Goal: Information Seeking & Learning: Find specific page/section

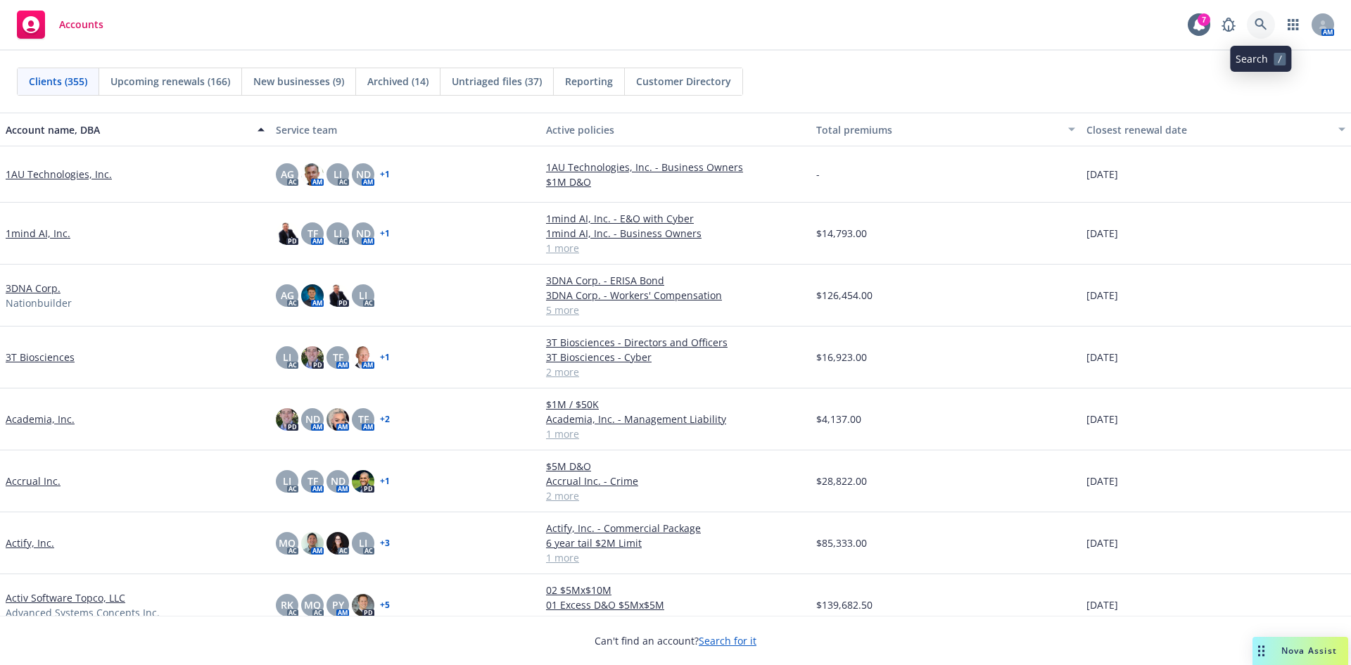
click at [1253, 20] on link at bounding box center [1261, 25] width 28 height 28
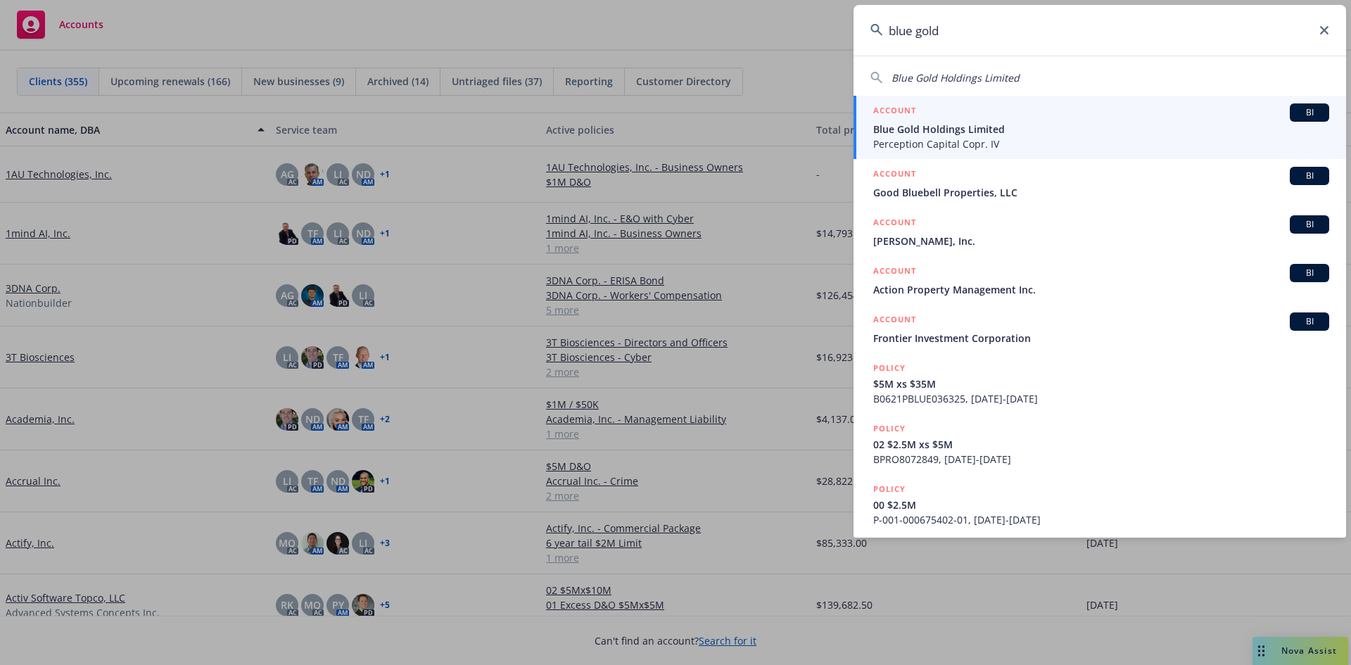
type input "blue gold"
click at [947, 127] on span "Blue Gold Holdings Limited" at bounding box center [1101, 129] width 456 height 15
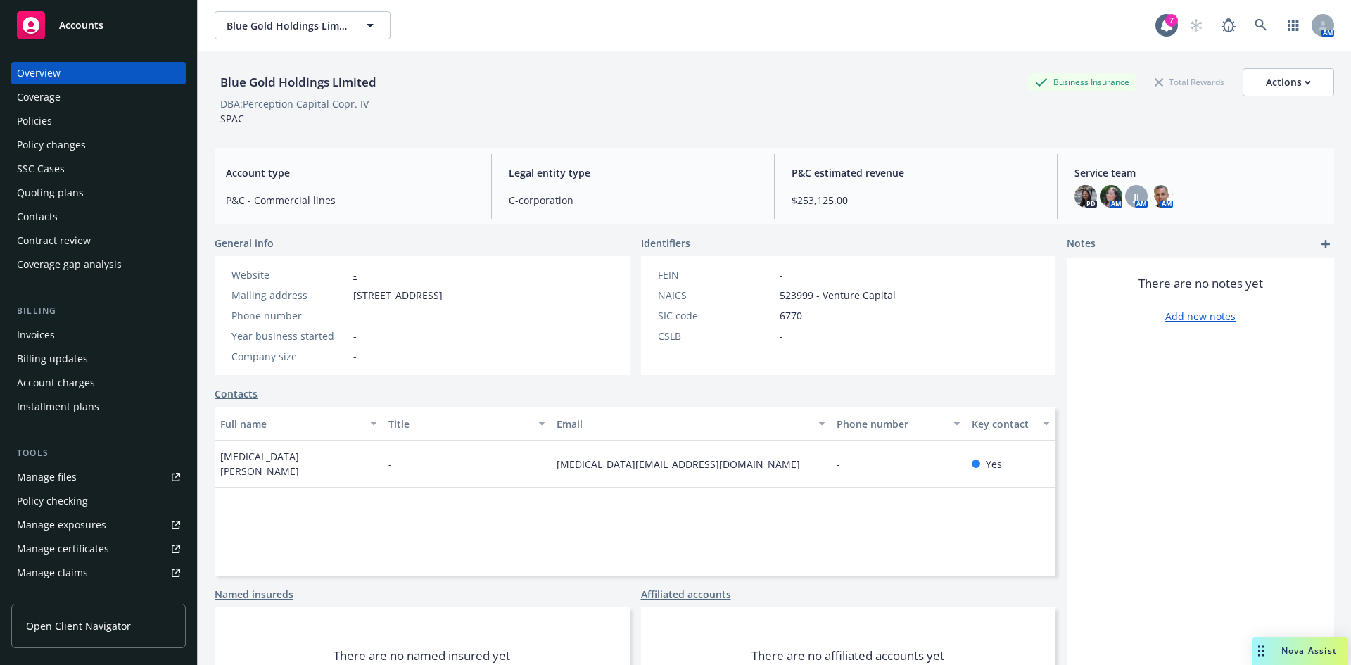
click at [42, 341] on div "Invoices" at bounding box center [36, 335] width 38 height 23
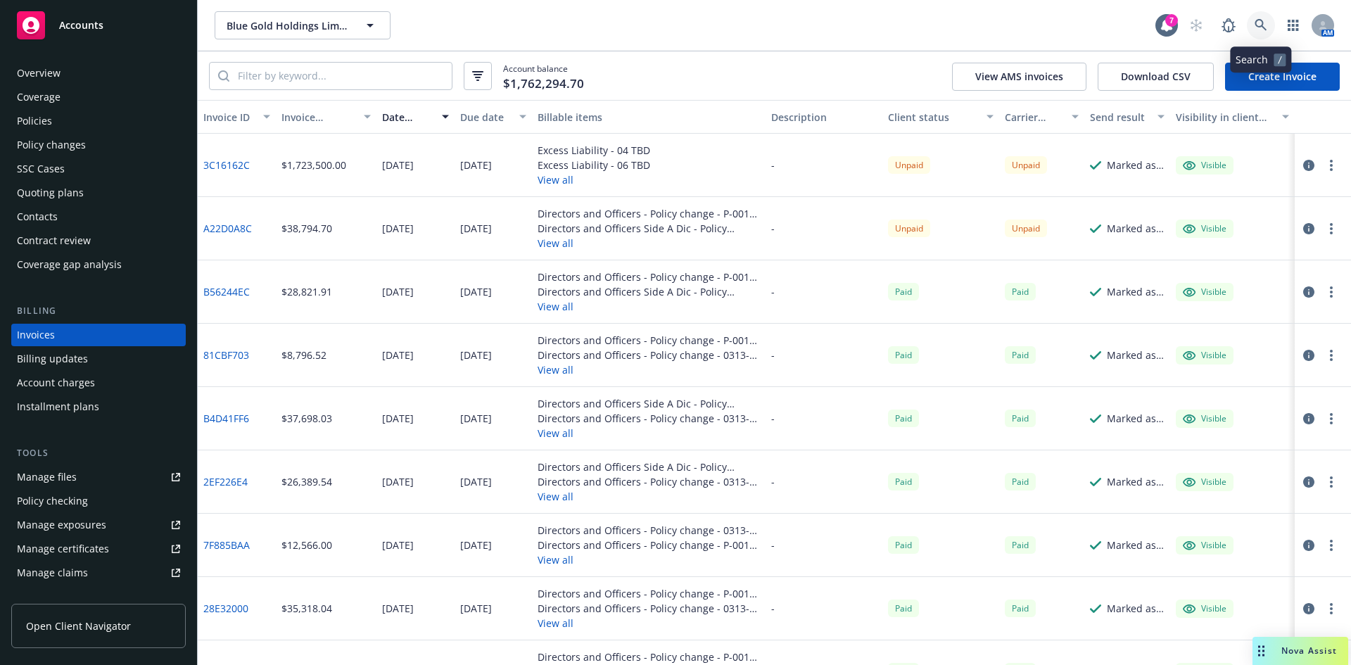
click at [1258, 14] on link at bounding box center [1261, 25] width 28 height 28
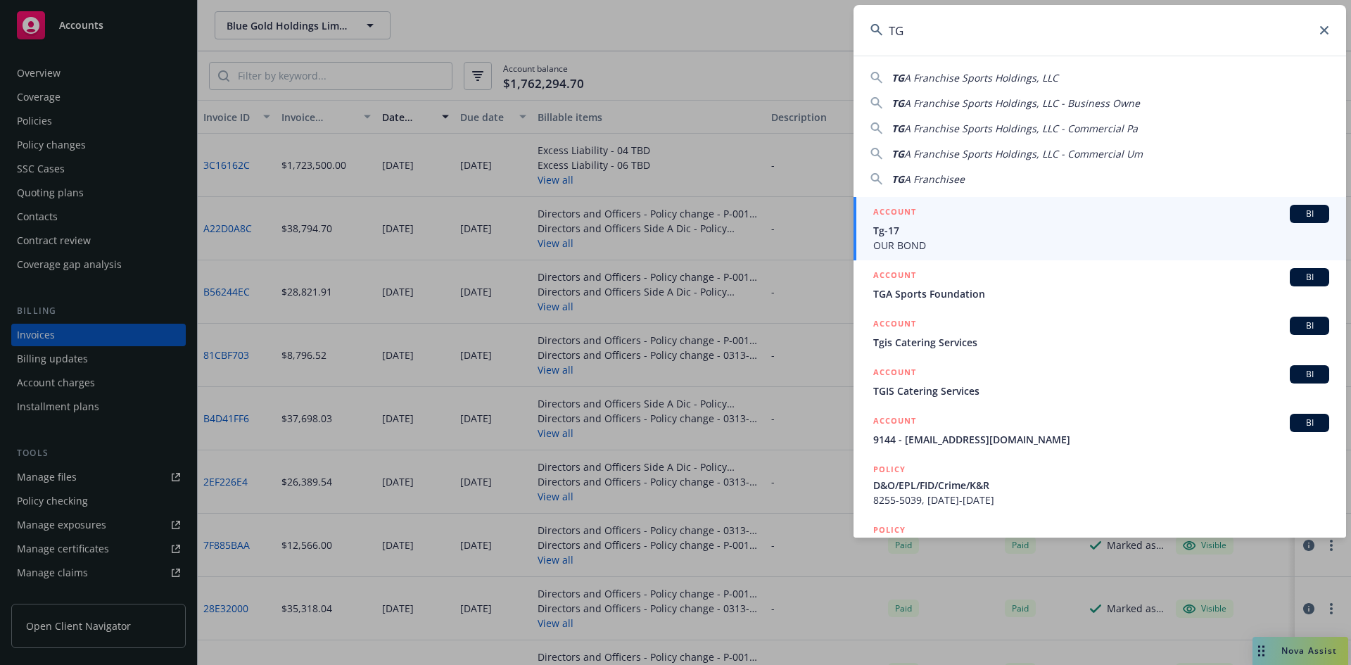
type input "TG"
click at [946, 235] on span "Tg-17" at bounding box center [1101, 230] width 456 height 15
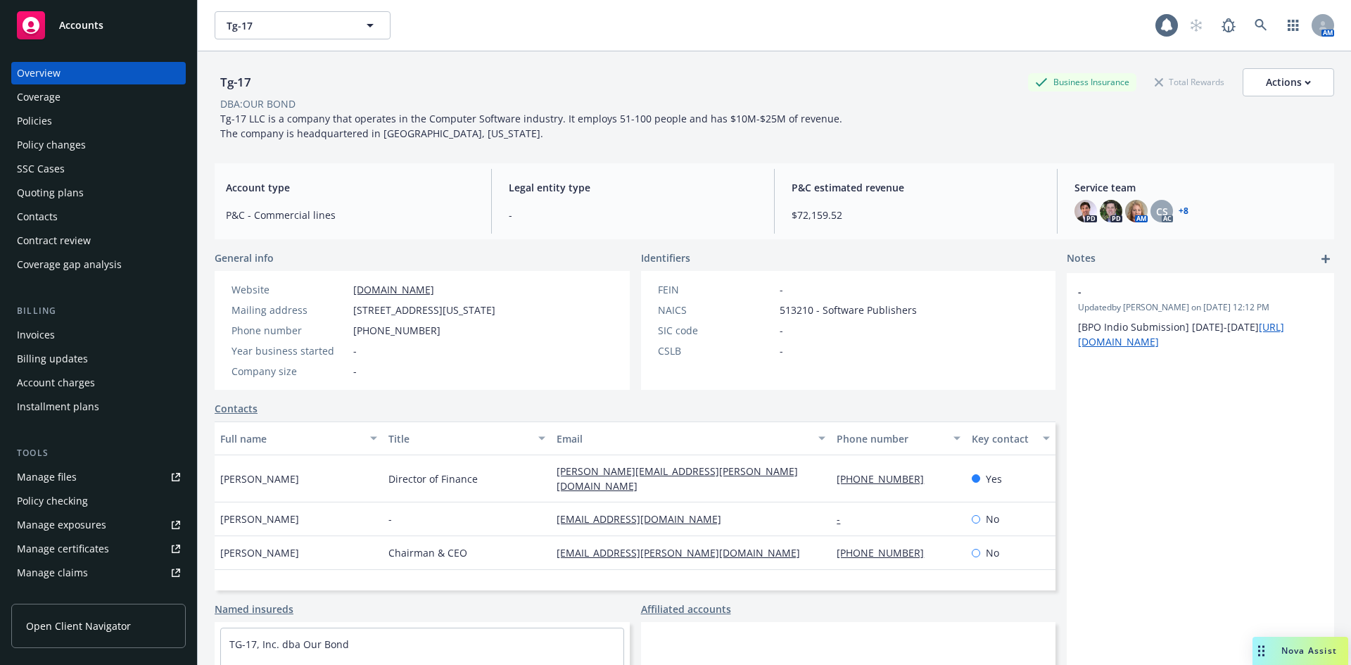
click at [72, 127] on div "Policies" at bounding box center [98, 121] width 163 height 23
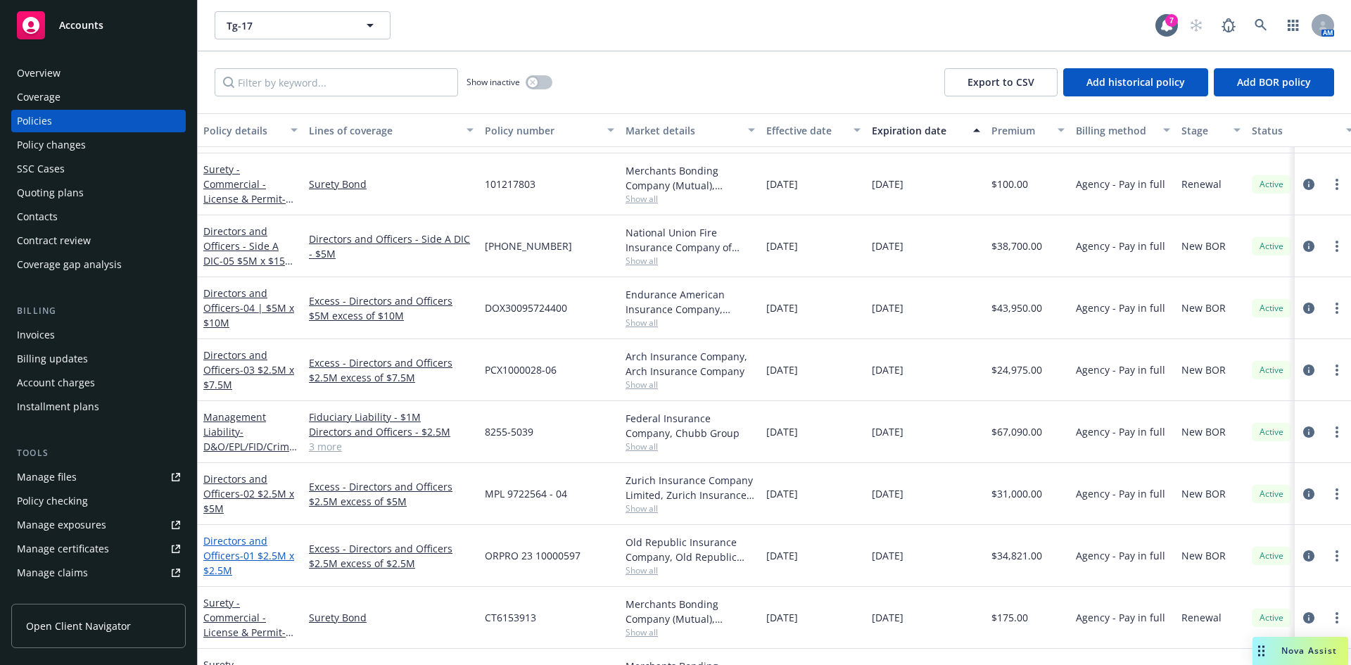
scroll to position [562, 0]
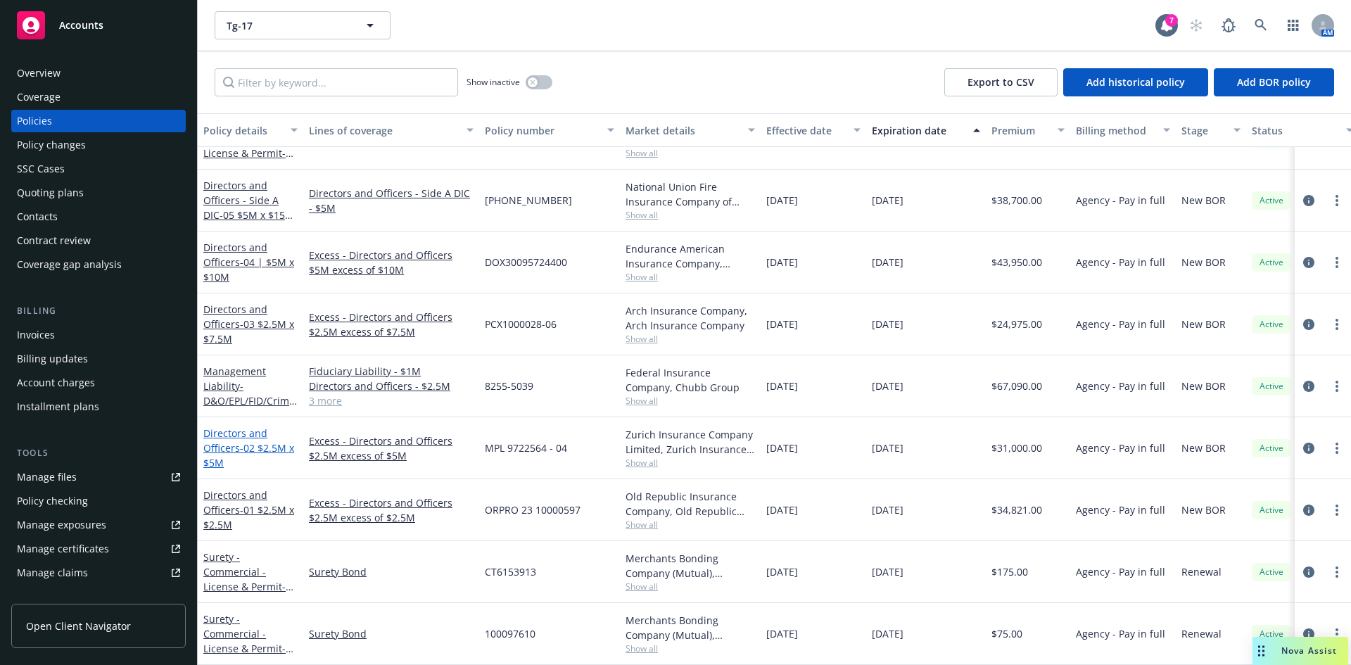
click at [220, 436] on link "Directors and Officers - 02 $2.5M x $5M" at bounding box center [248, 447] width 91 height 43
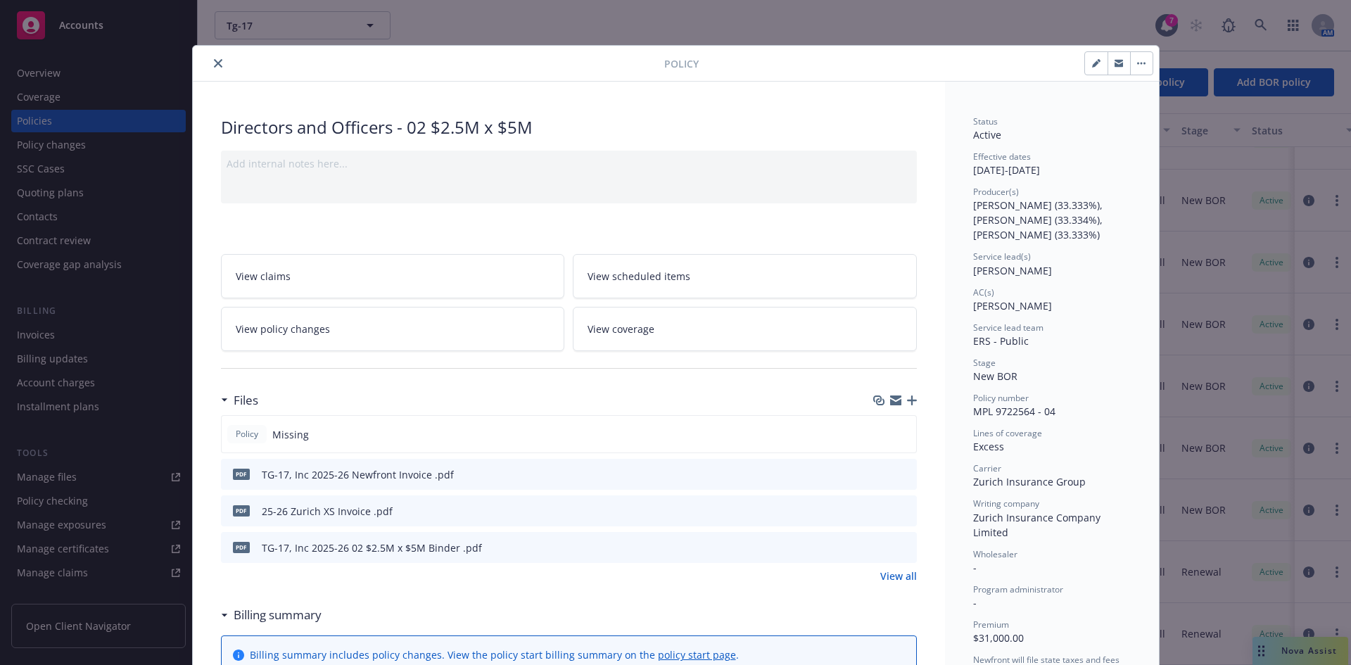
click at [210, 62] on button "close" at bounding box center [218, 63] width 17 height 17
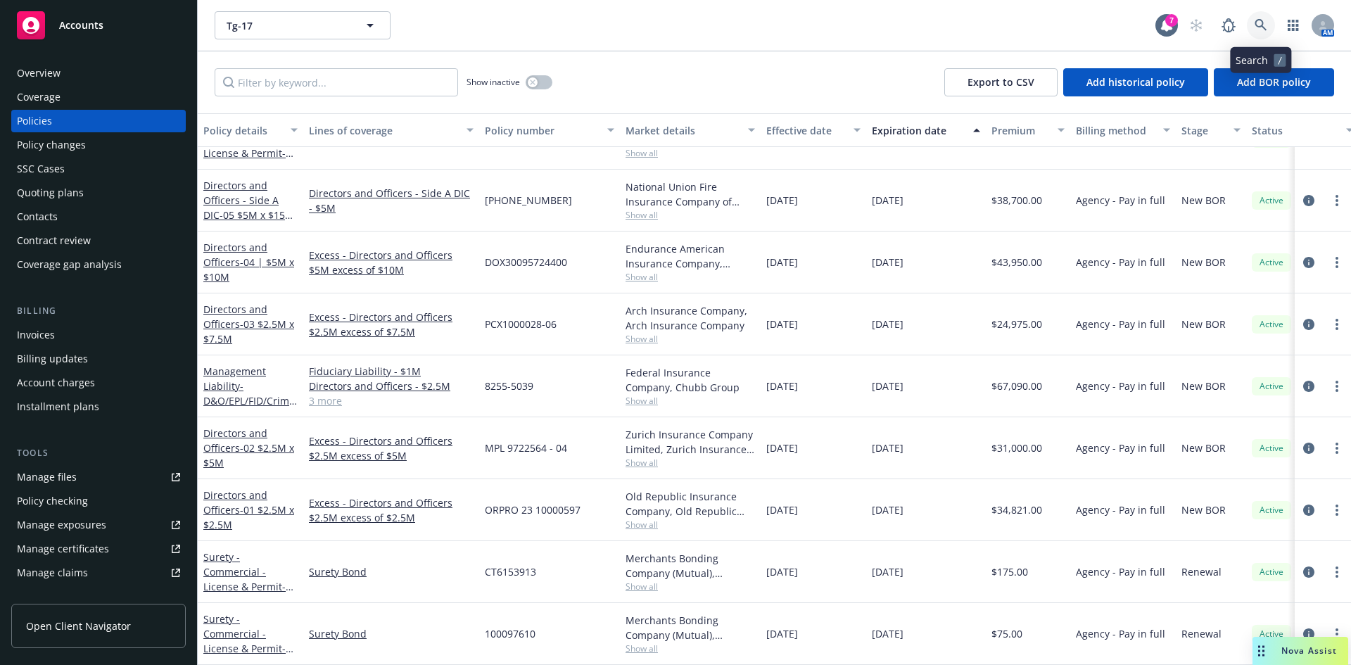
click at [1263, 22] on icon at bounding box center [1261, 25] width 12 height 12
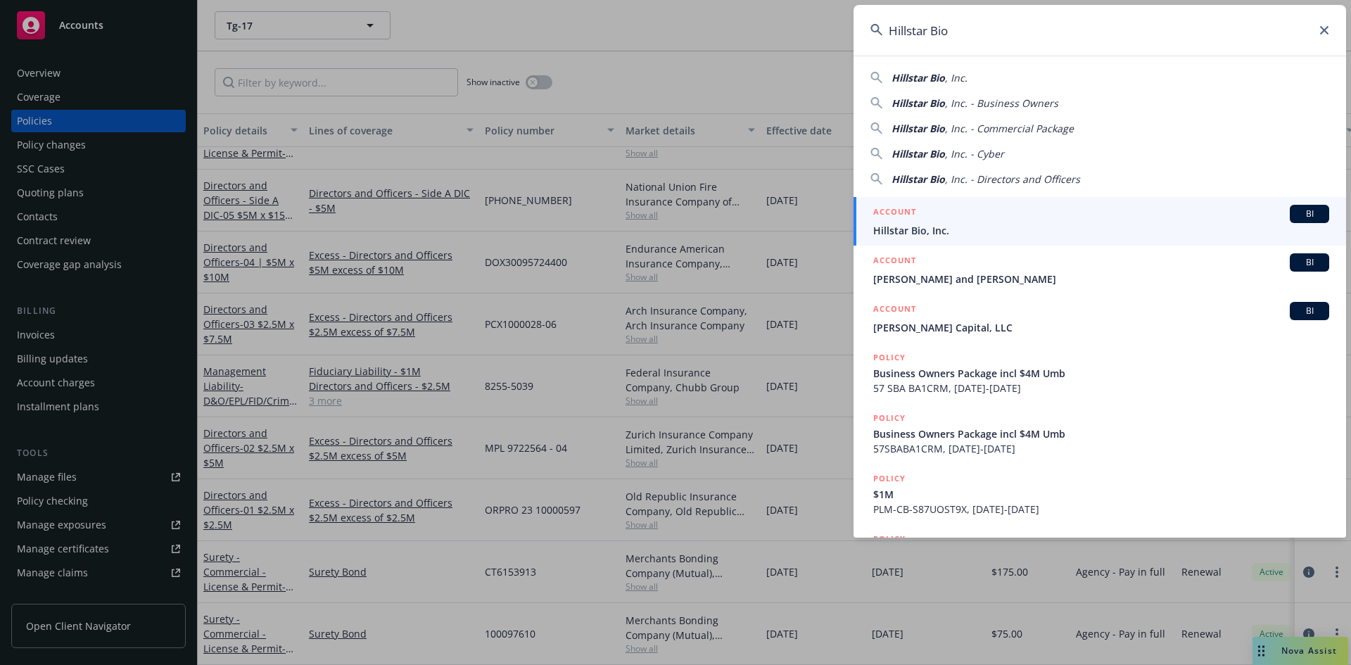
type input "Hillstar Bio"
click at [928, 222] on div "ACCOUNT BI" at bounding box center [1101, 214] width 456 height 18
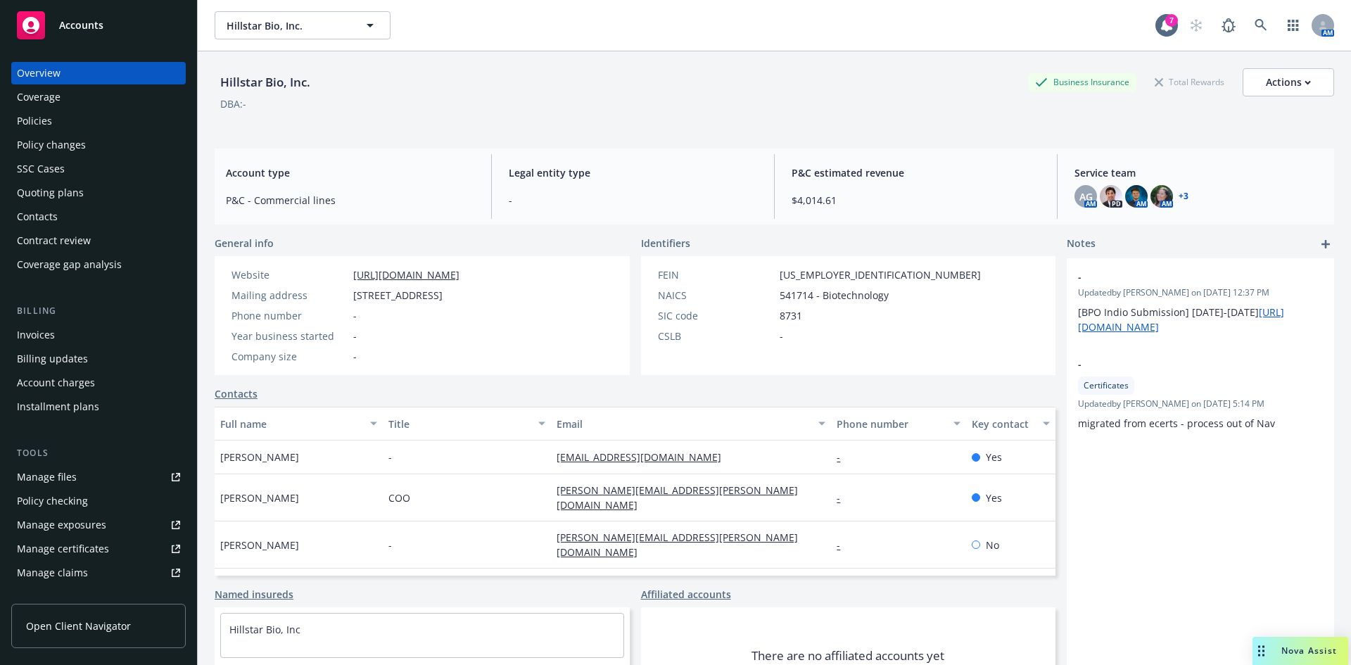
click at [43, 222] on div "Contacts" at bounding box center [37, 216] width 41 height 23
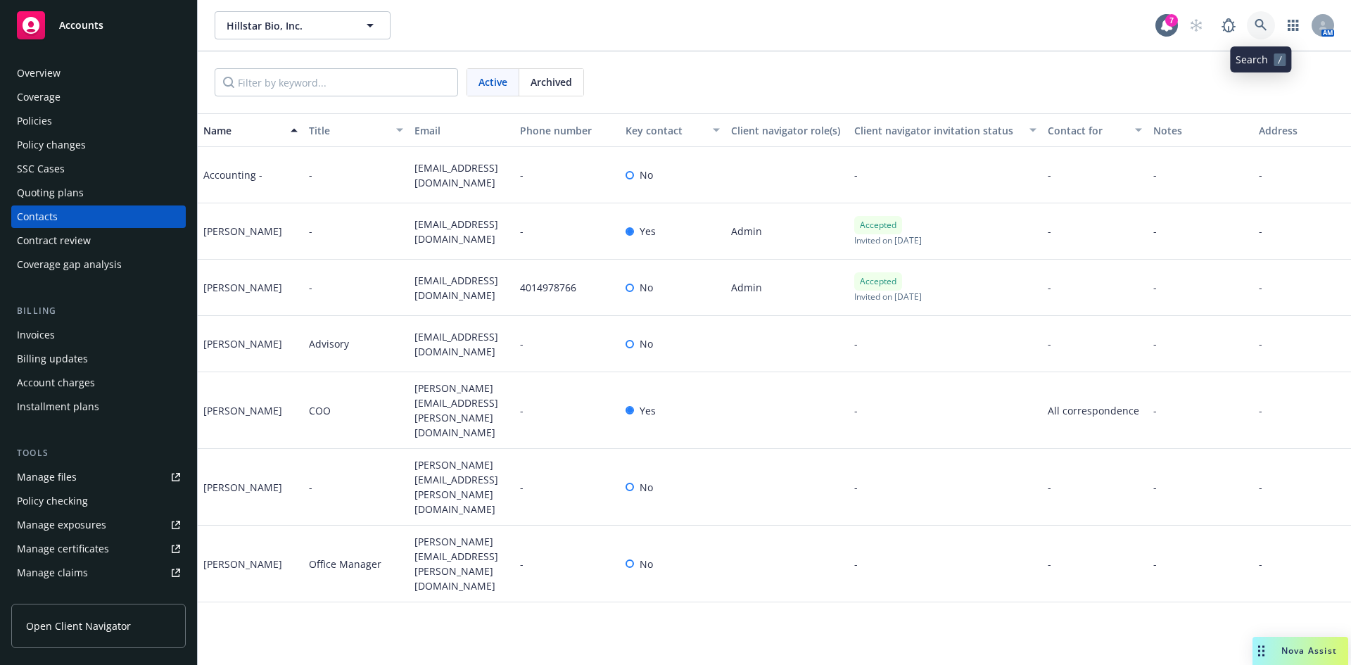
click at [1271, 25] on link at bounding box center [1261, 25] width 28 height 28
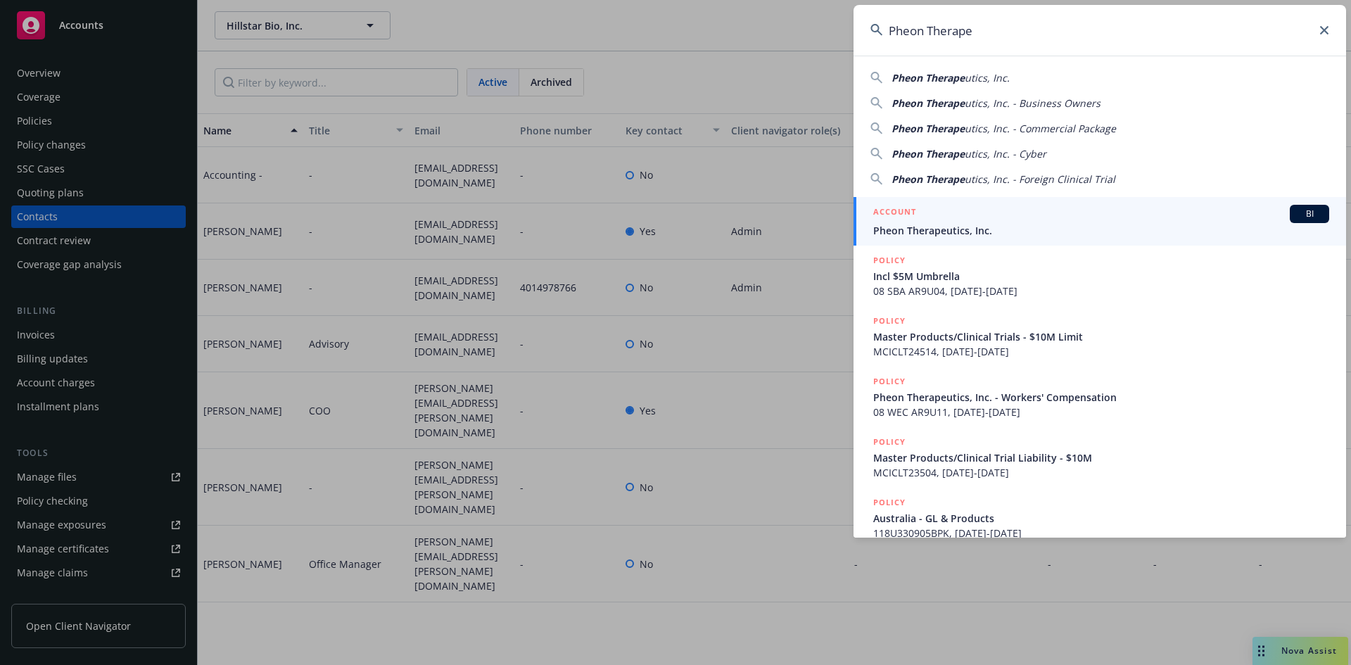
type input "Pheon Therape"
click at [954, 233] on span "Pheon Therapeutics, Inc." at bounding box center [1101, 230] width 456 height 15
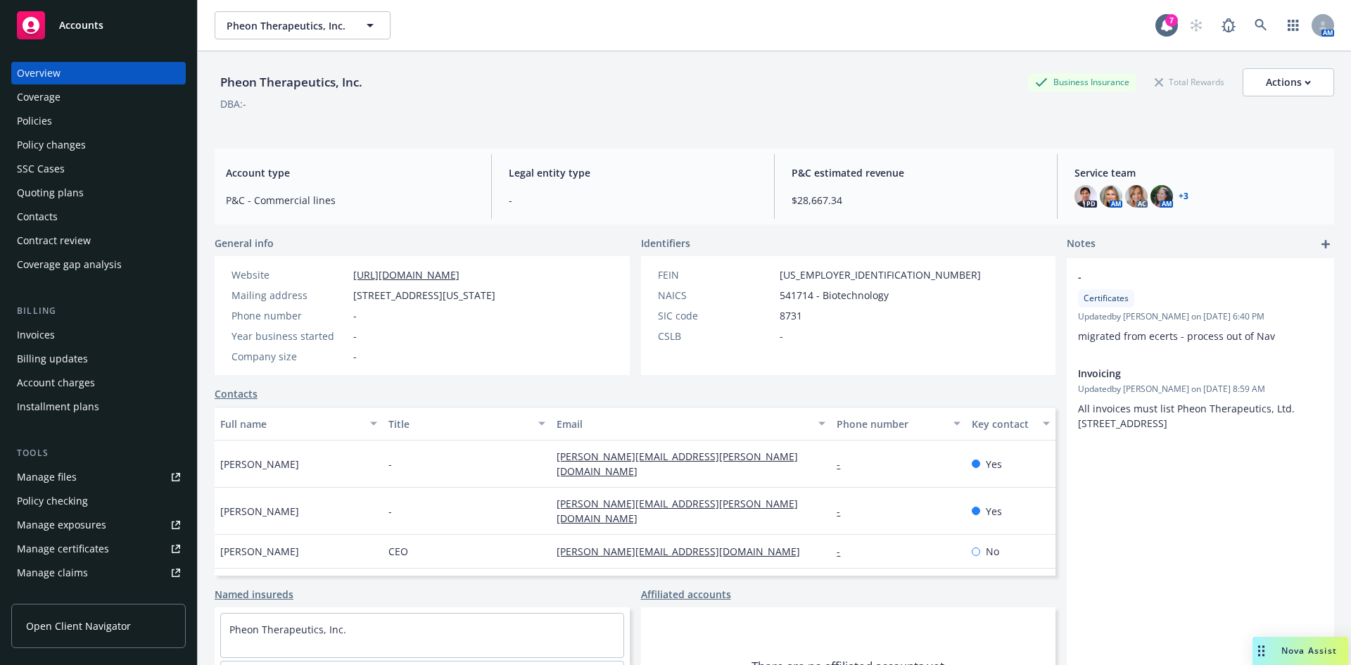
click at [39, 118] on div "Policies" at bounding box center [34, 121] width 35 height 23
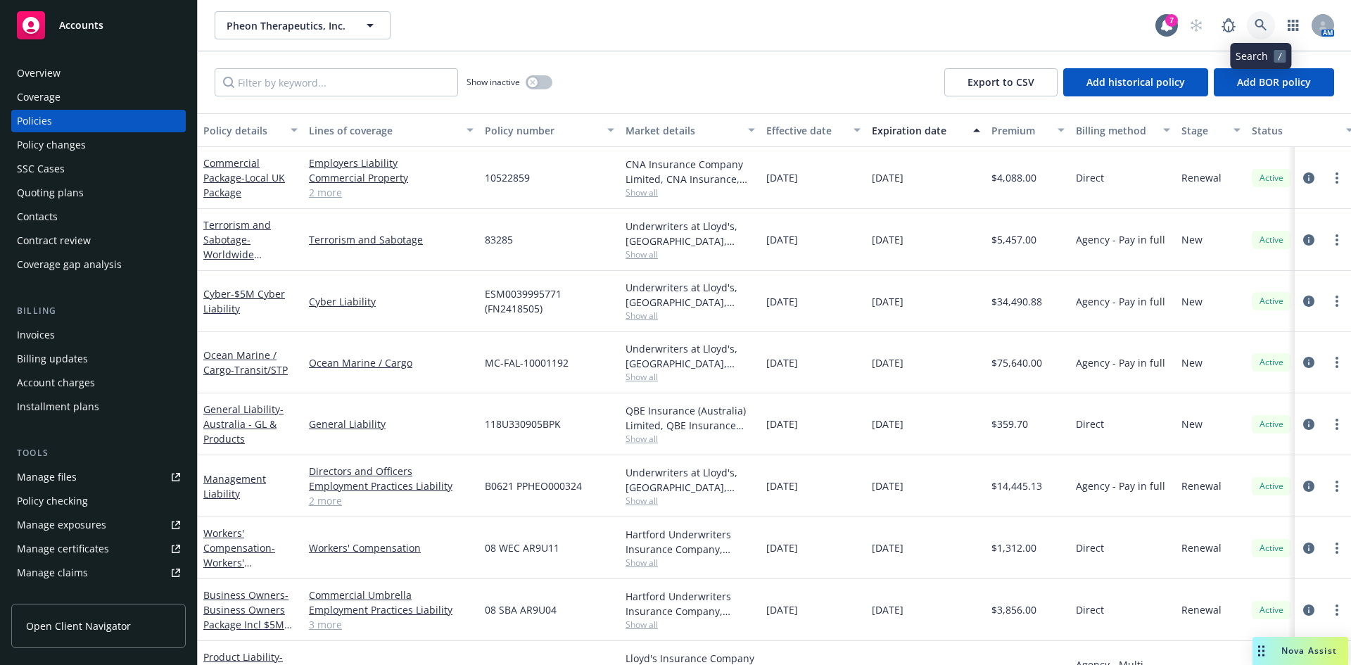
click at [1252, 18] on link at bounding box center [1261, 25] width 28 height 28
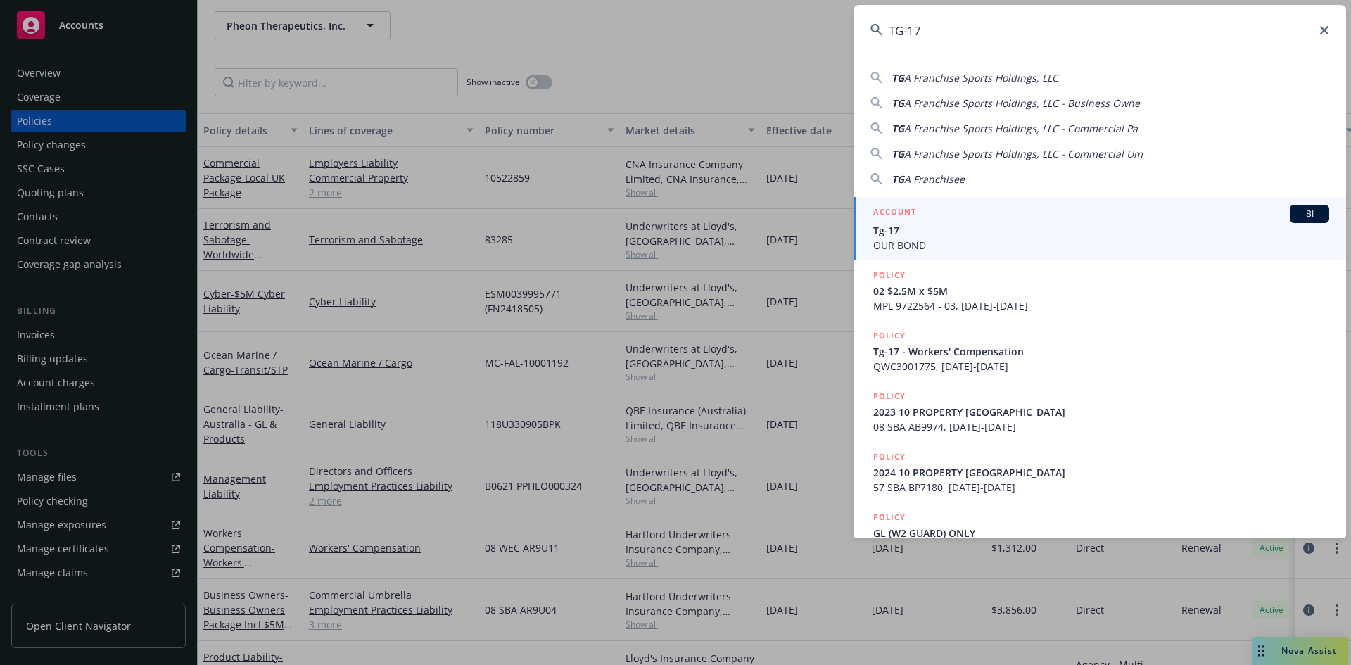
type input "TG-17"
click at [930, 241] on span "OUR BOND" at bounding box center [1101, 245] width 456 height 15
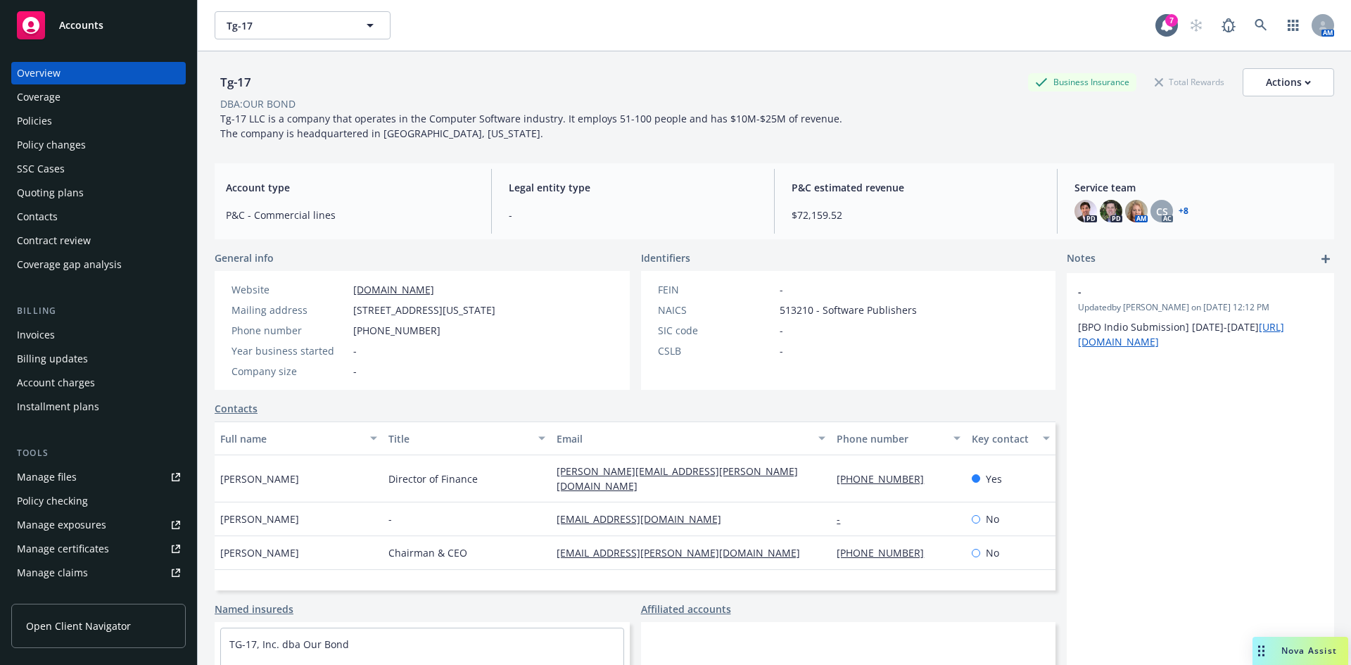
click at [52, 127] on div "Policies" at bounding box center [98, 121] width 163 height 23
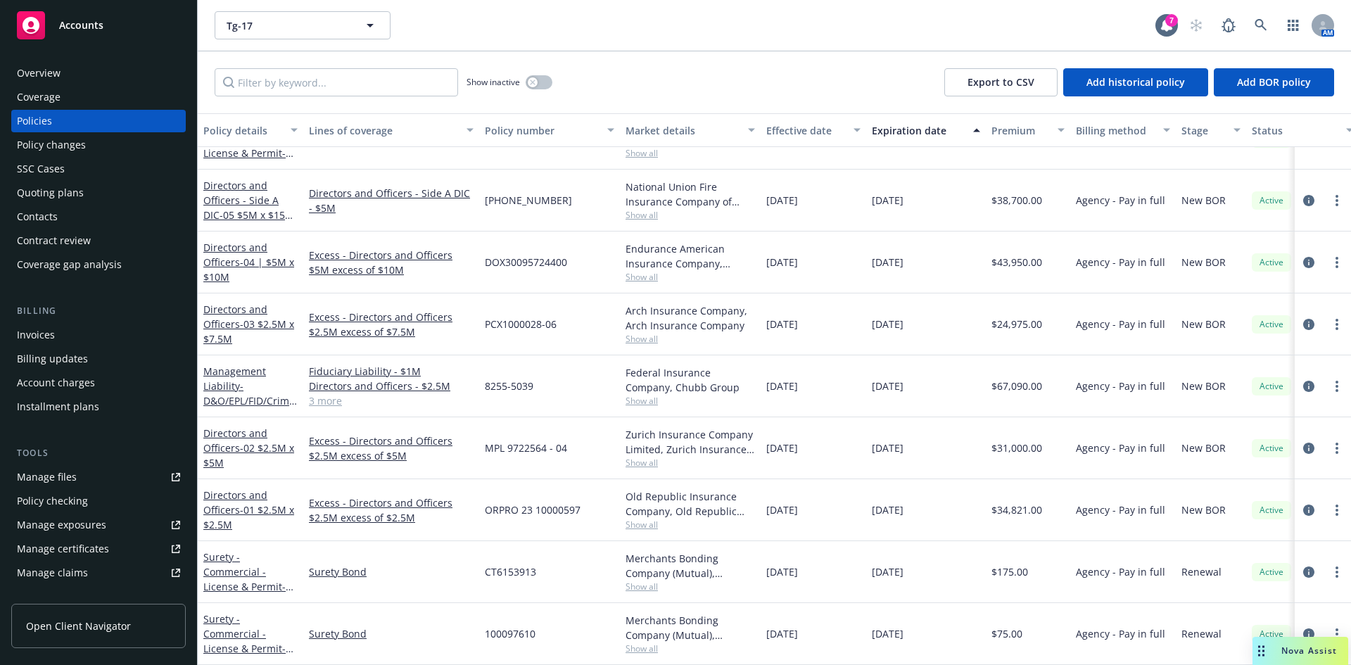
scroll to position [562, 0]
click at [232, 388] on span "- D&O/EPL/FID/Crime/K&R" at bounding box center [250, 400] width 94 height 43
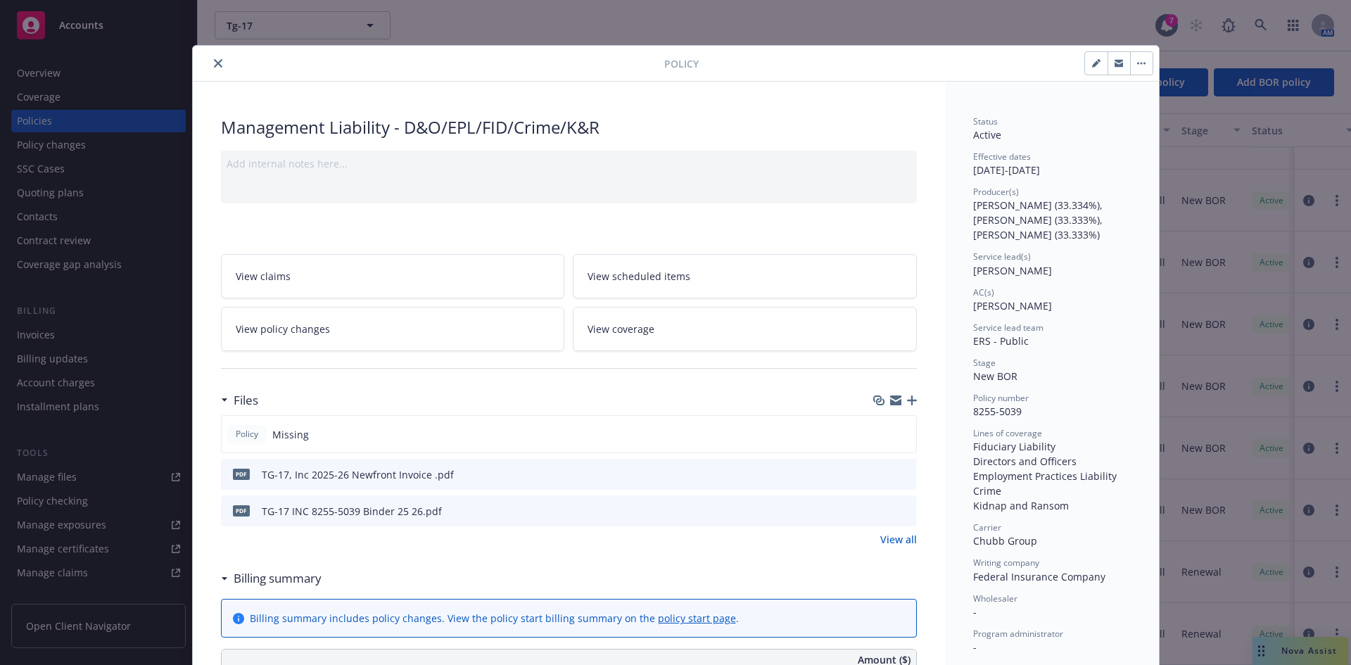
click at [899, 516] on button at bounding box center [905, 511] width 13 height 15
click at [901, 504] on button at bounding box center [905, 511] width 13 height 15
click at [898, 507] on icon "preview file" at bounding box center [903, 510] width 13 height 10
click at [219, 63] on button "close" at bounding box center [218, 63] width 17 height 17
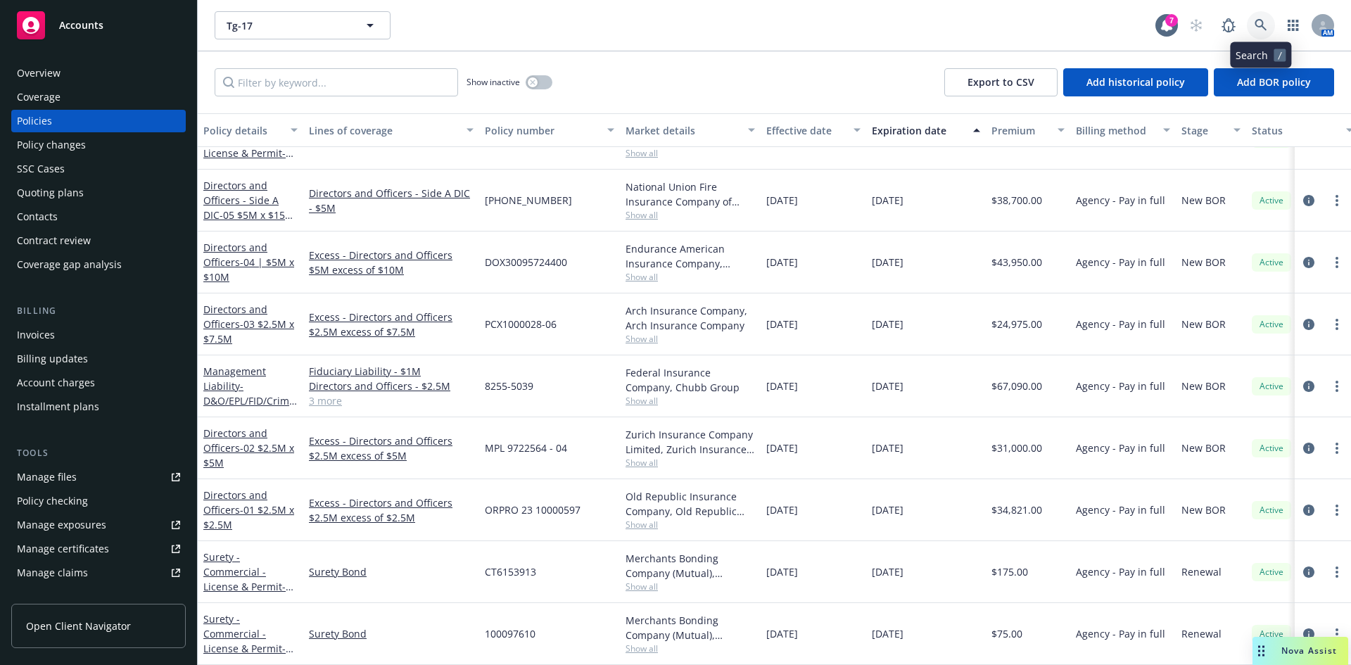
click at [1263, 30] on icon at bounding box center [1261, 25] width 13 height 13
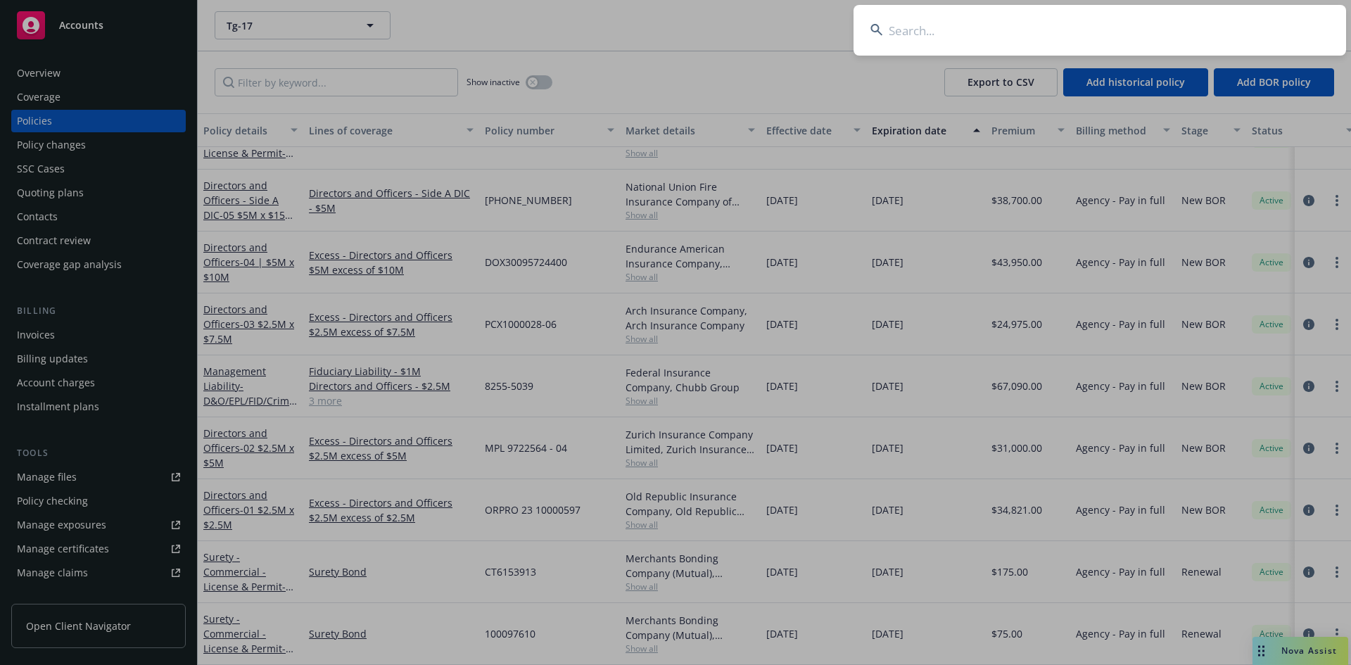
click at [1012, 31] on input at bounding box center [1100, 30] width 493 height 51
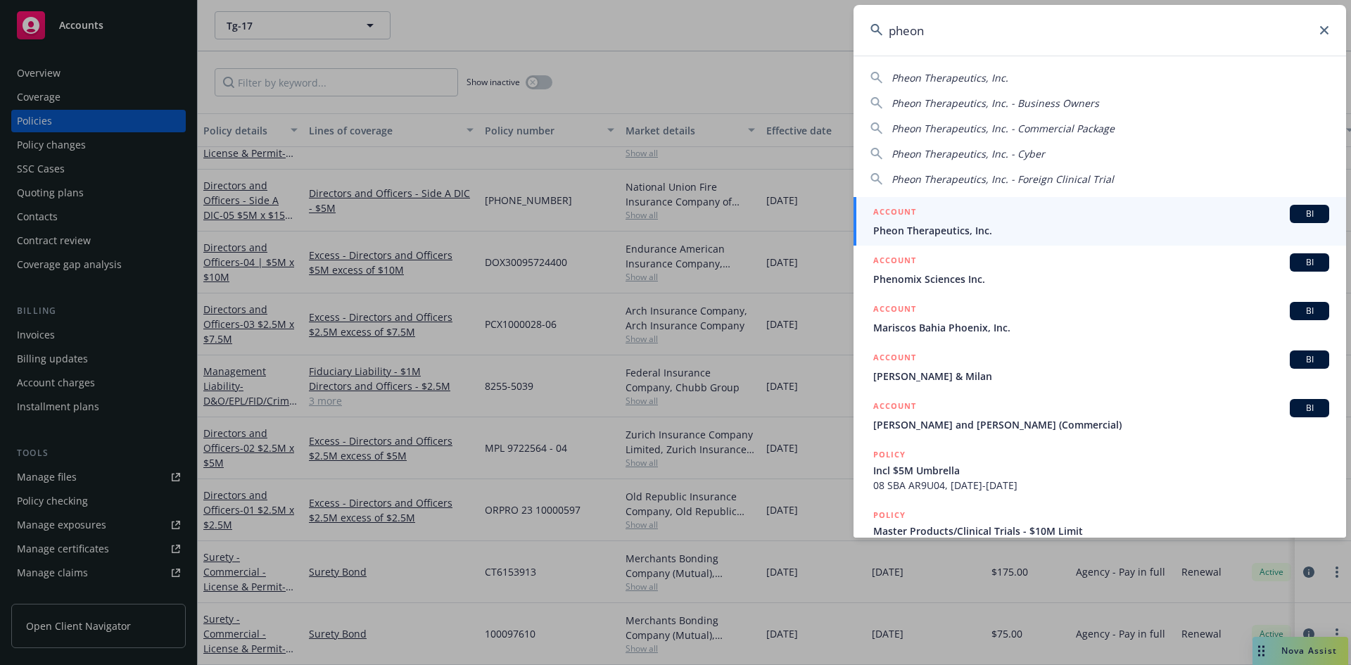
type input "pheon"
click at [932, 227] on span "Pheon Therapeutics, Inc." at bounding box center [1101, 230] width 456 height 15
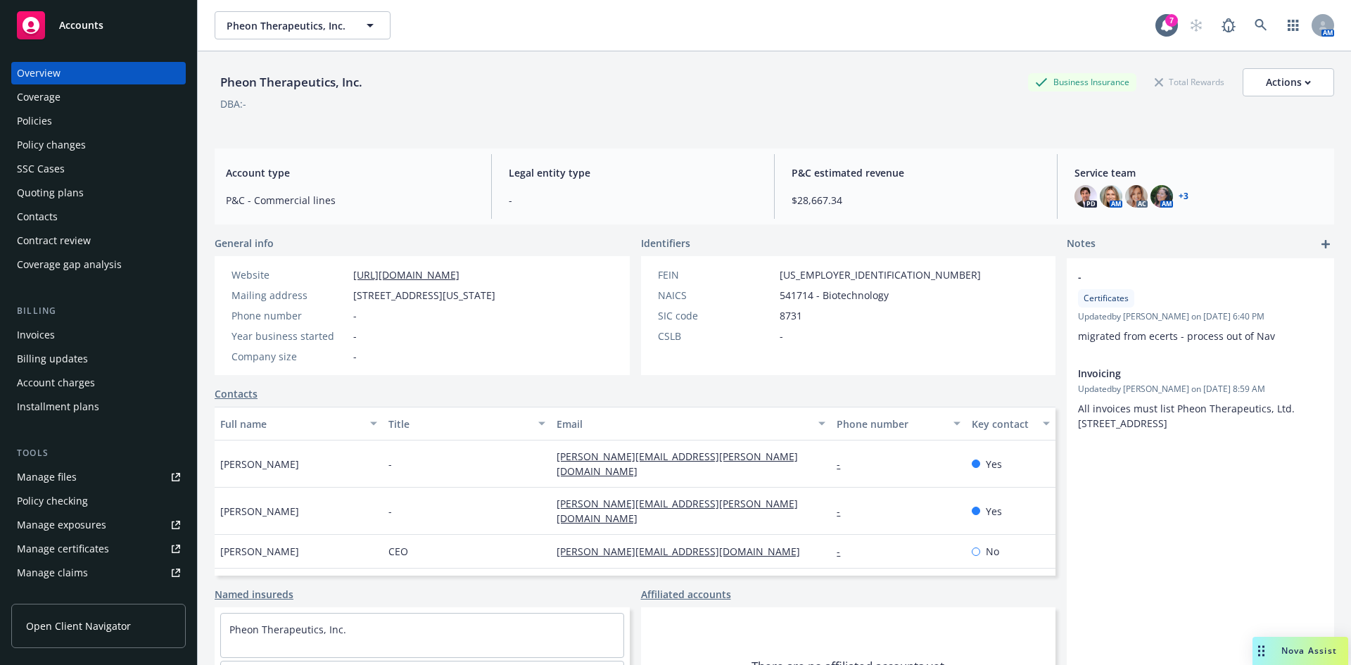
click at [40, 122] on div "Policies" at bounding box center [34, 121] width 35 height 23
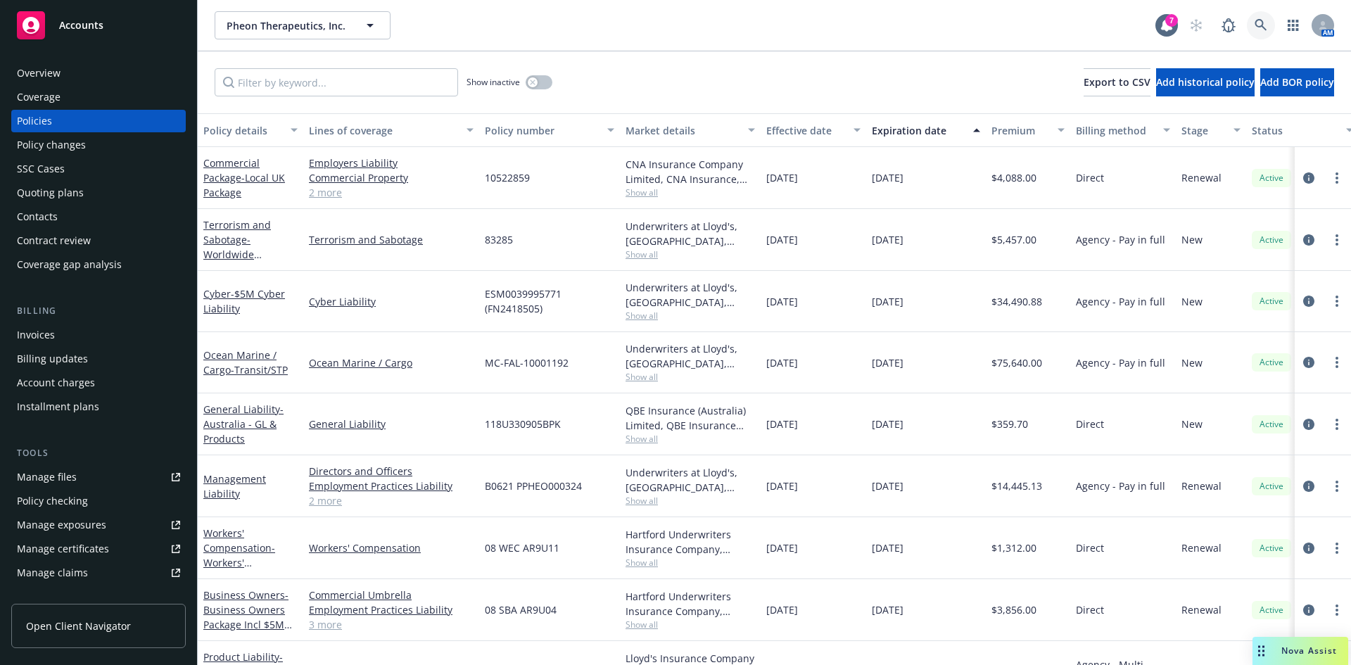
click at [1255, 26] on icon at bounding box center [1261, 25] width 13 height 13
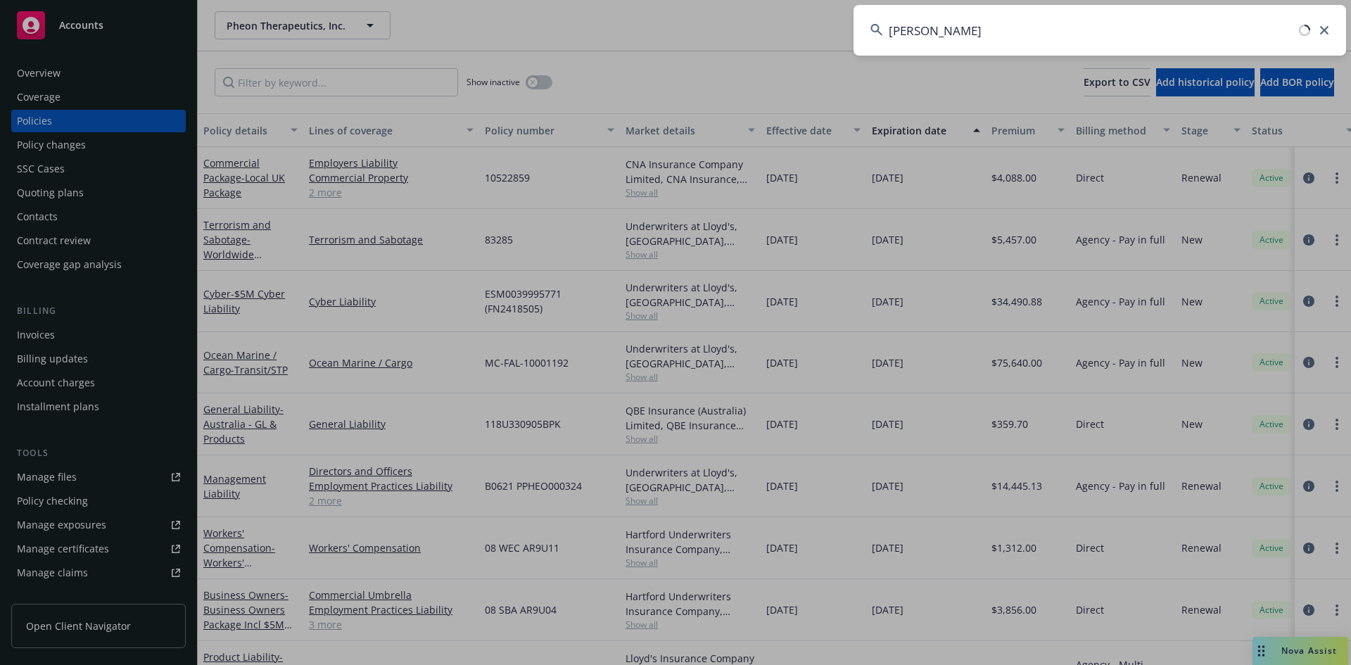
type input "Aleta"
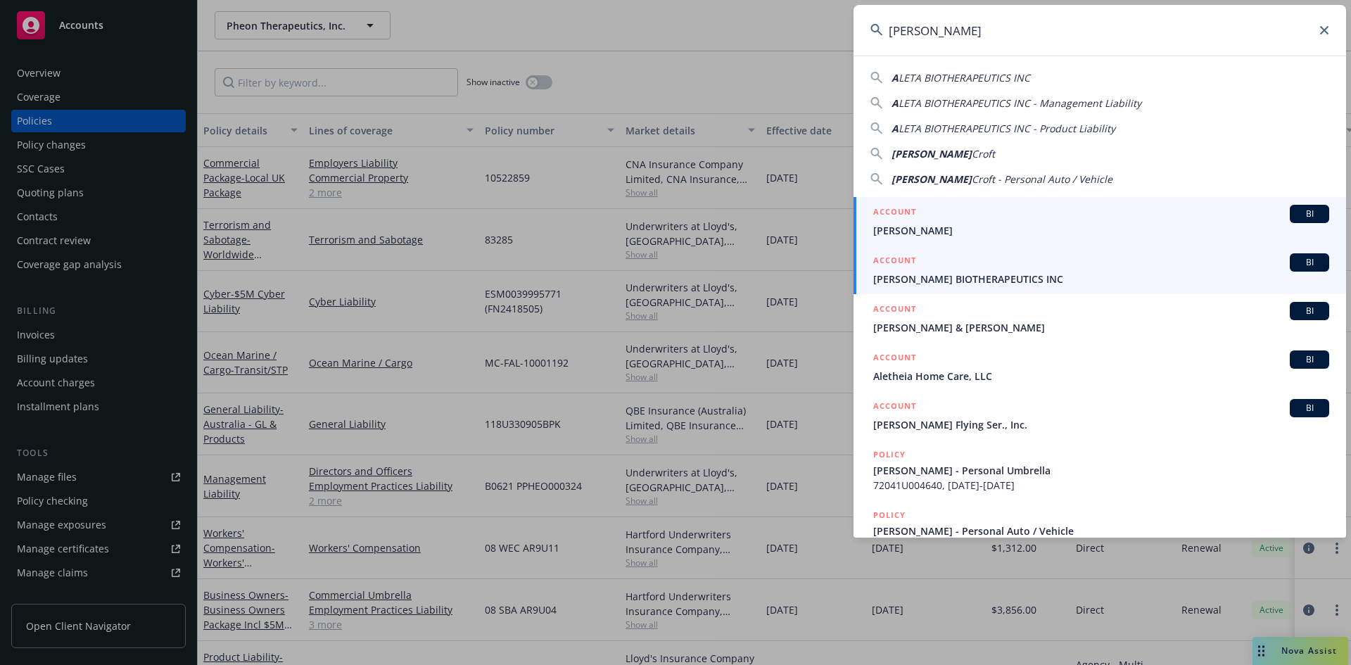
click at [956, 276] on span "ALETA BIOTHERAPEUTICS INC" at bounding box center [1101, 279] width 456 height 15
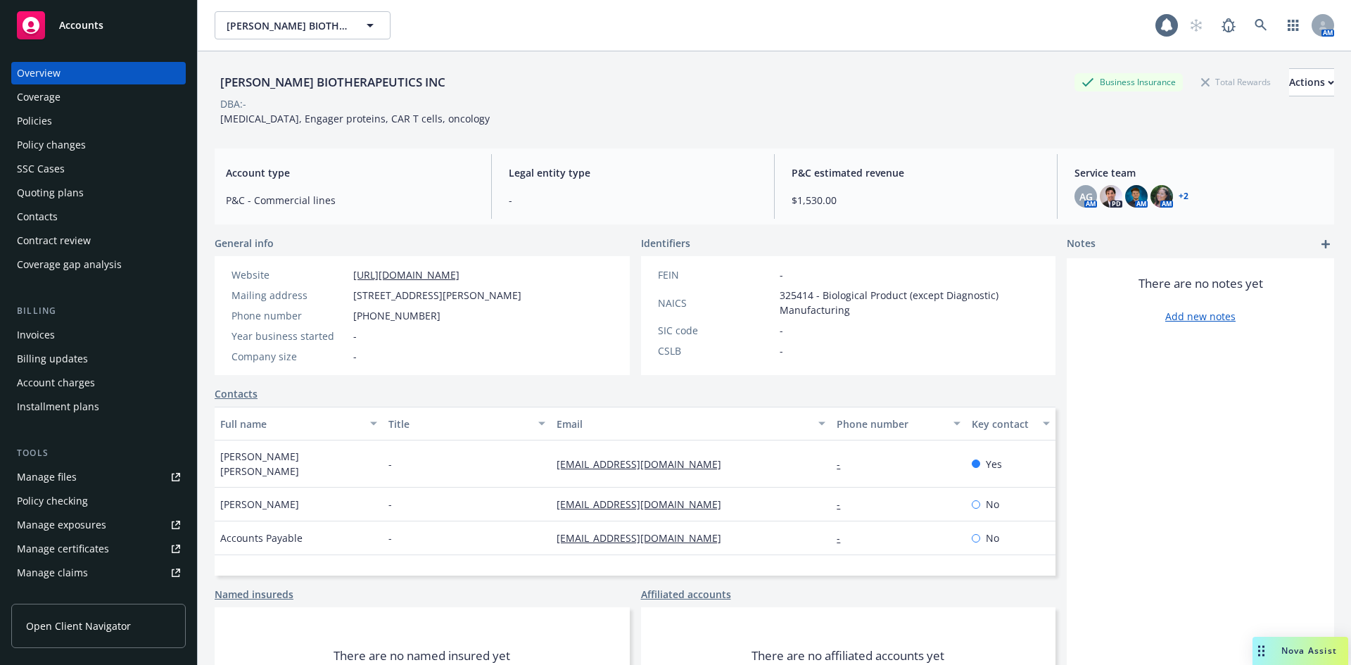
click at [69, 125] on div "Policies" at bounding box center [98, 121] width 163 height 23
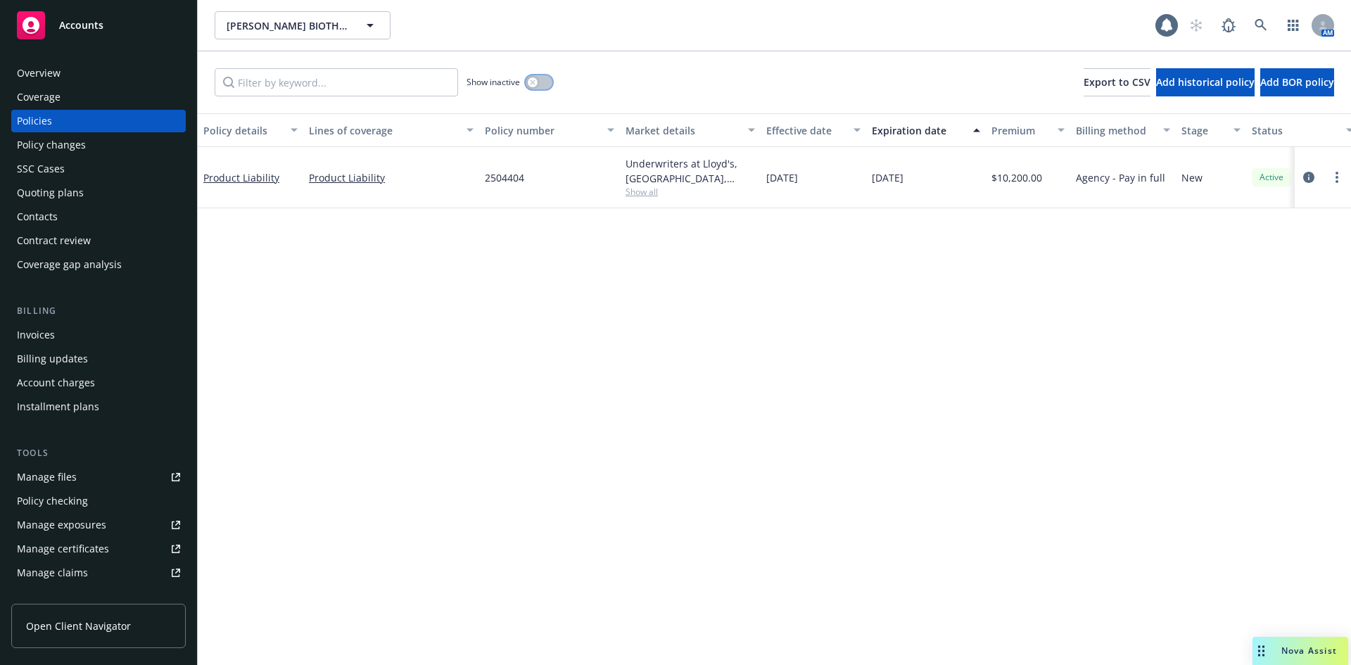
click at [533, 82] on icon "button" at bounding box center [532, 82] width 5 height 5
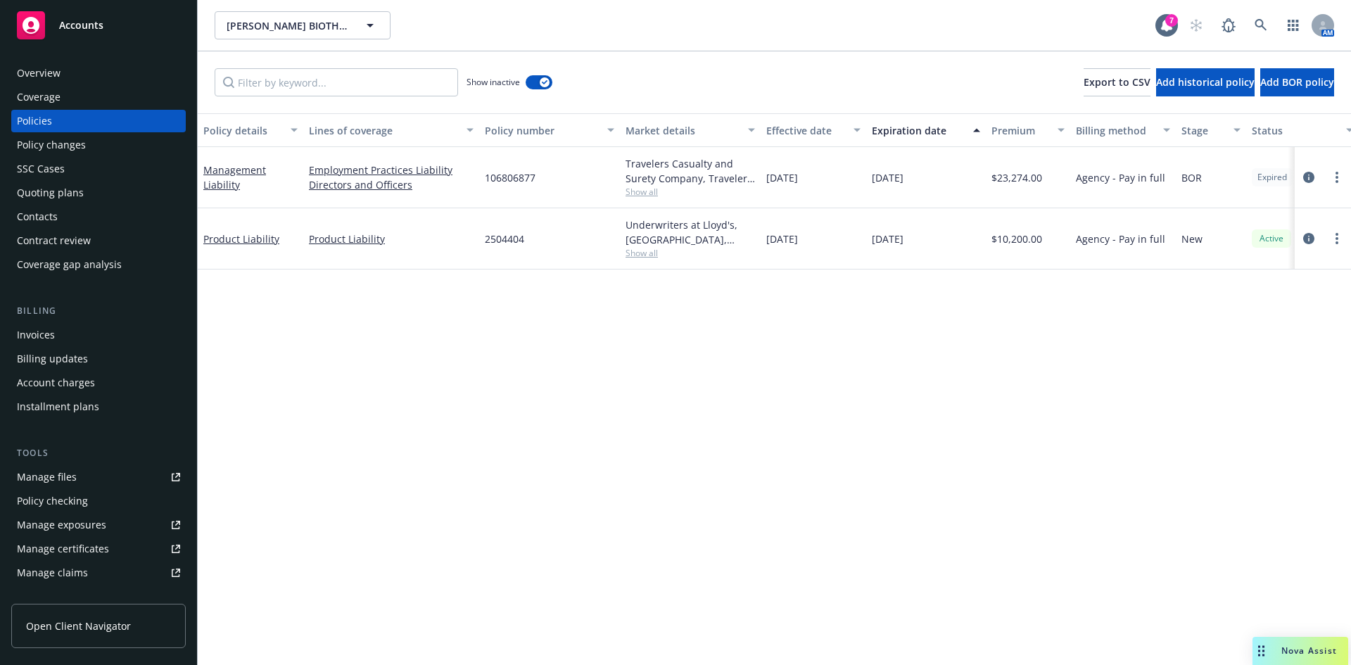
click at [1270, 442] on div "Policy details Lines of coverage Policy number Market details Effective date Ex…" at bounding box center [774, 389] width 1153 height 552
click at [210, 181] on link "Management Liability" at bounding box center [234, 177] width 63 height 28
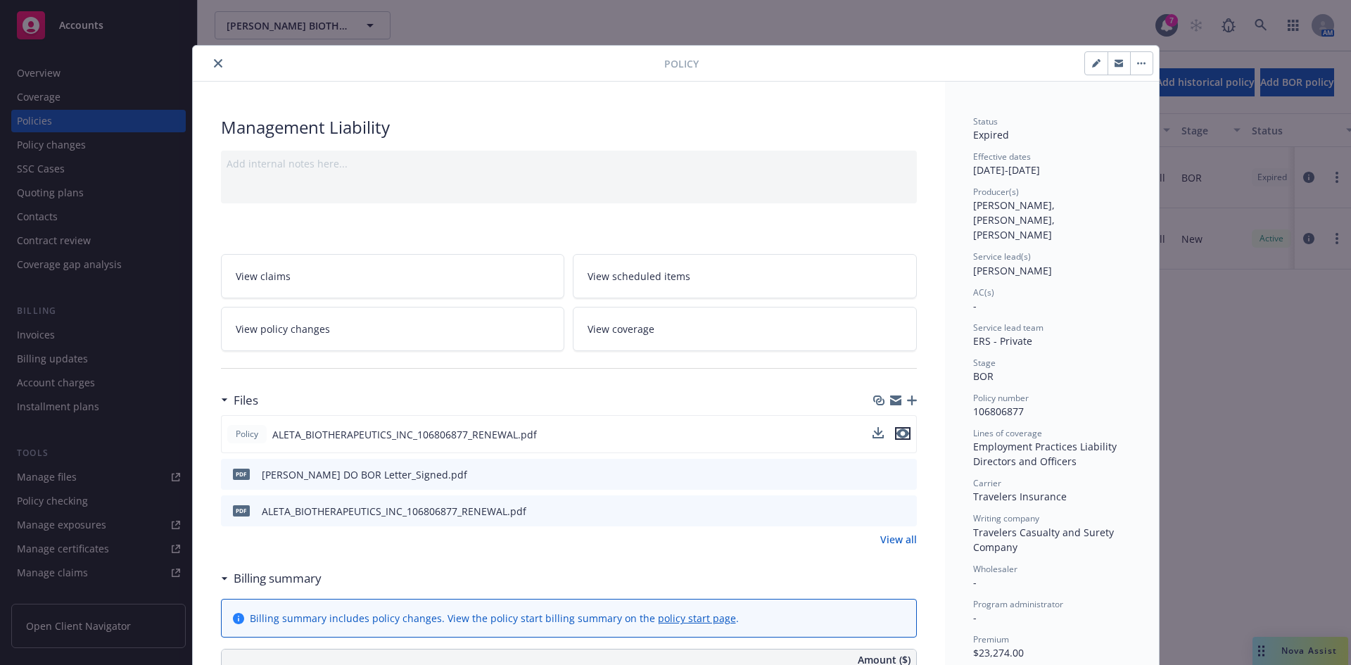
click at [899, 438] on icon "preview file" at bounding box center [903, 434] width 13 height 10
click at [201, 63] on div at bounding box center [431, 63] width 466 height 17
click at [214, 62] on icon "close" at bounding box center [218, 63] width 8 height 8
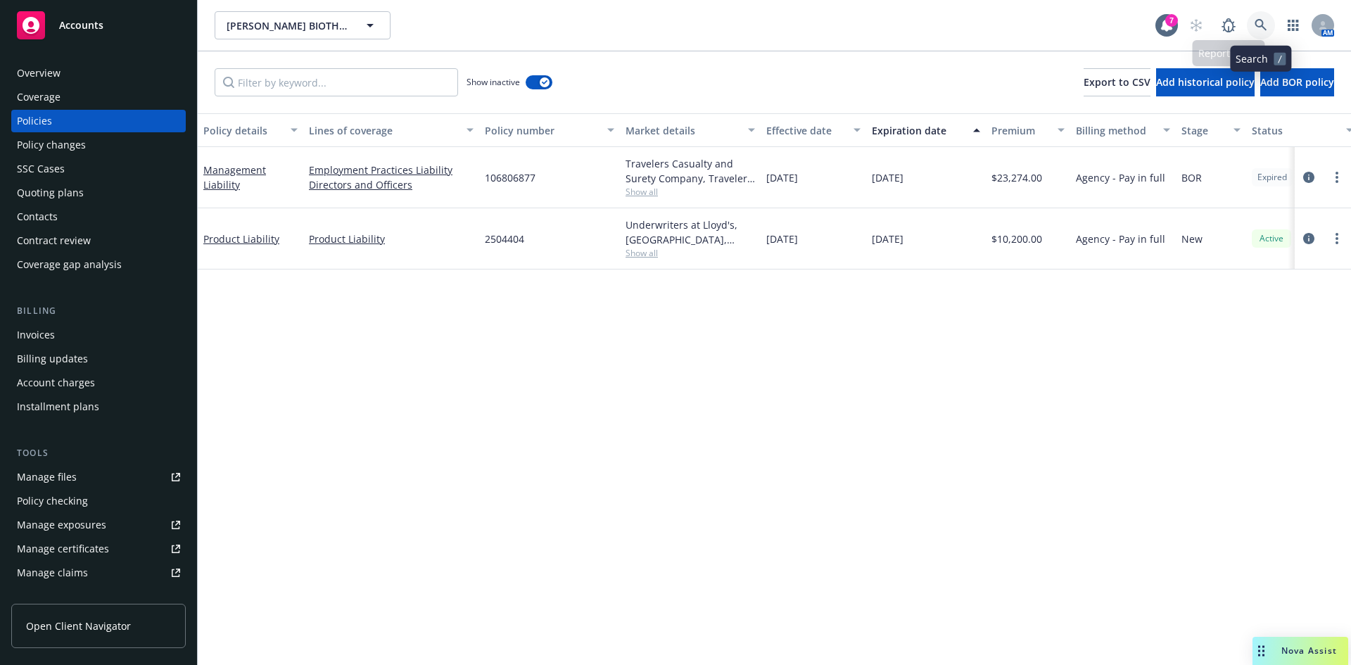
click at [1253, 17] on link at bounding box center [1261, 25] width 28 height 28
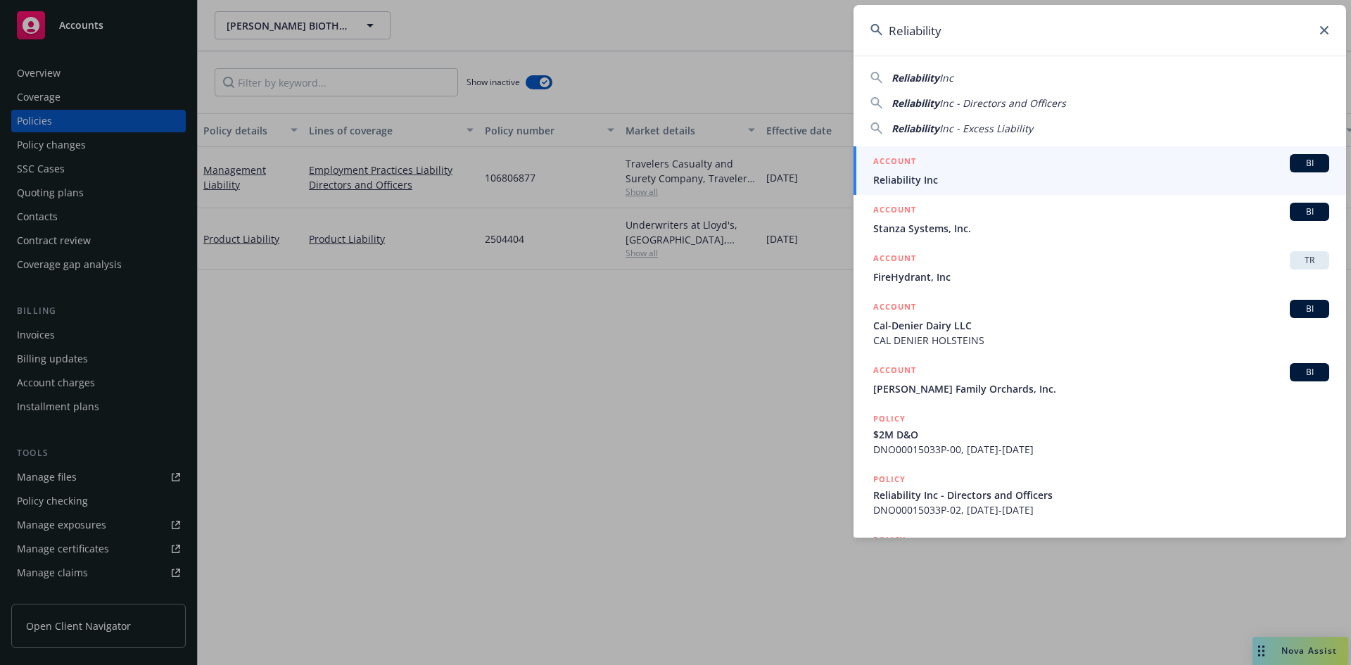
type input "Reliability"
click at [952, 166] on div "ACCOUNT BI" at bounding box center [1101, 163] width 456 height 18
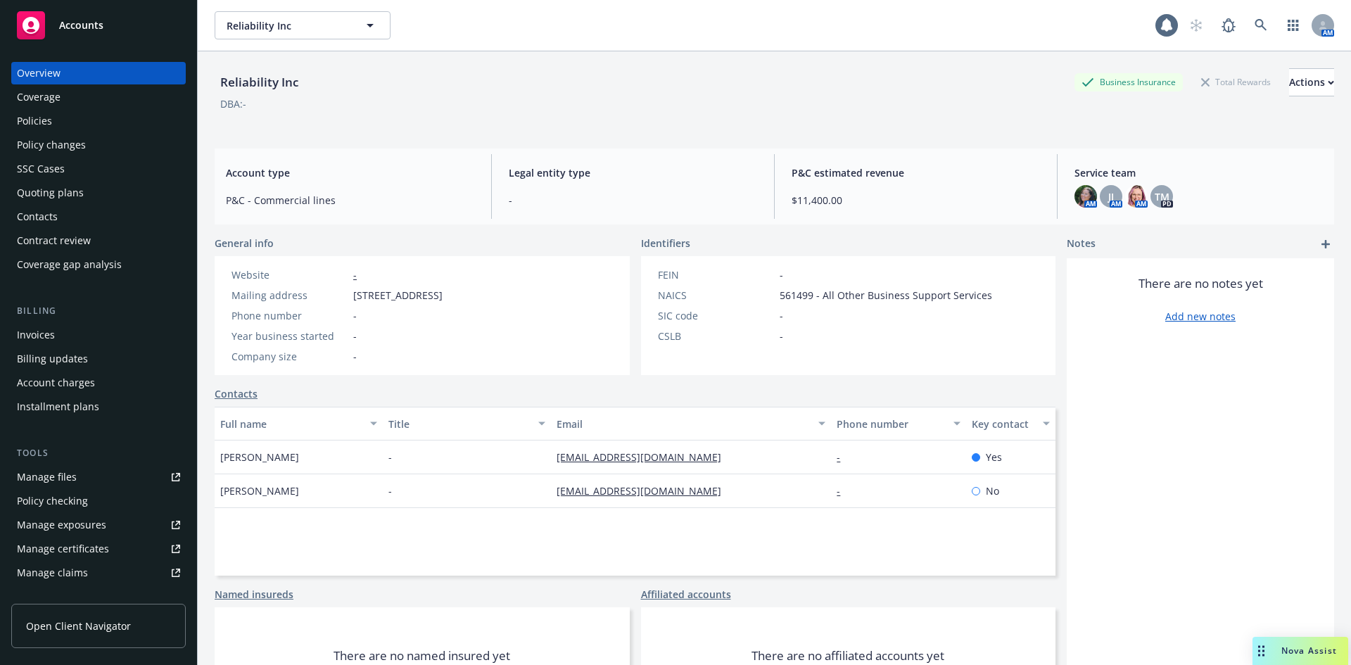
click at [41, 119] on div "Policies" at bounding box center [34, 121] width 35 height 23
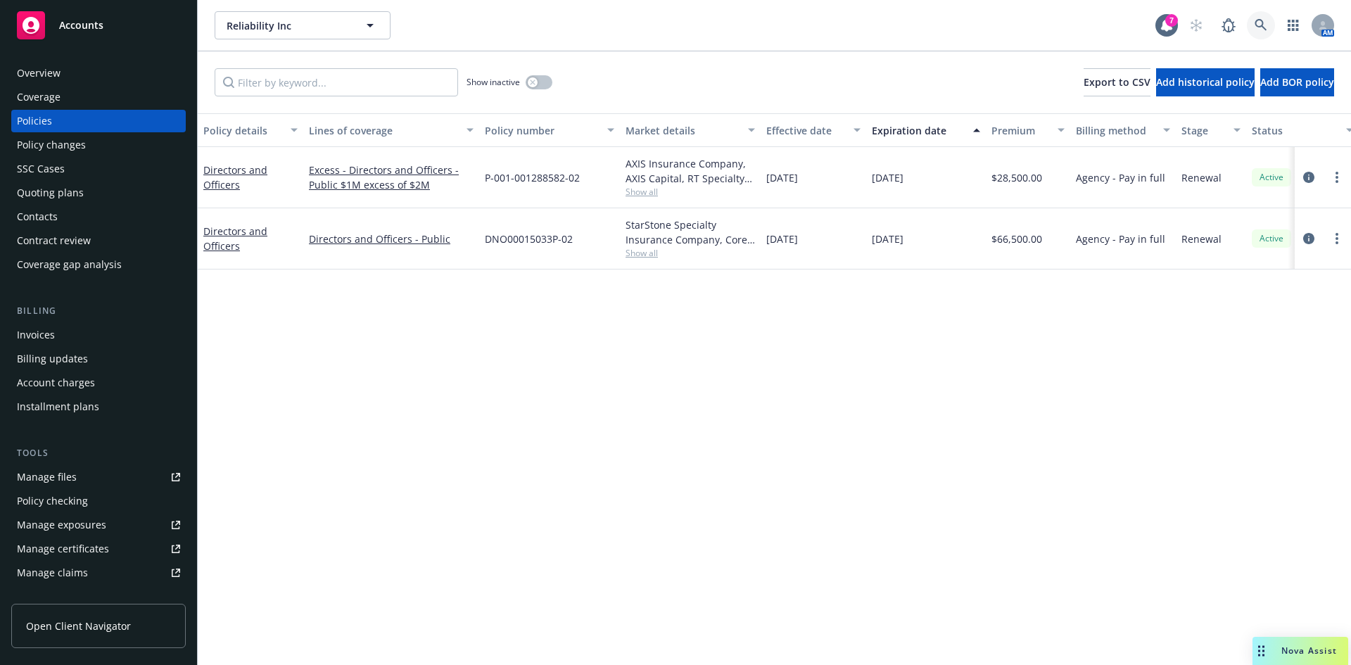
click at [1265, 23] on icon at bounding box center [1261, 25] width 13 height 13
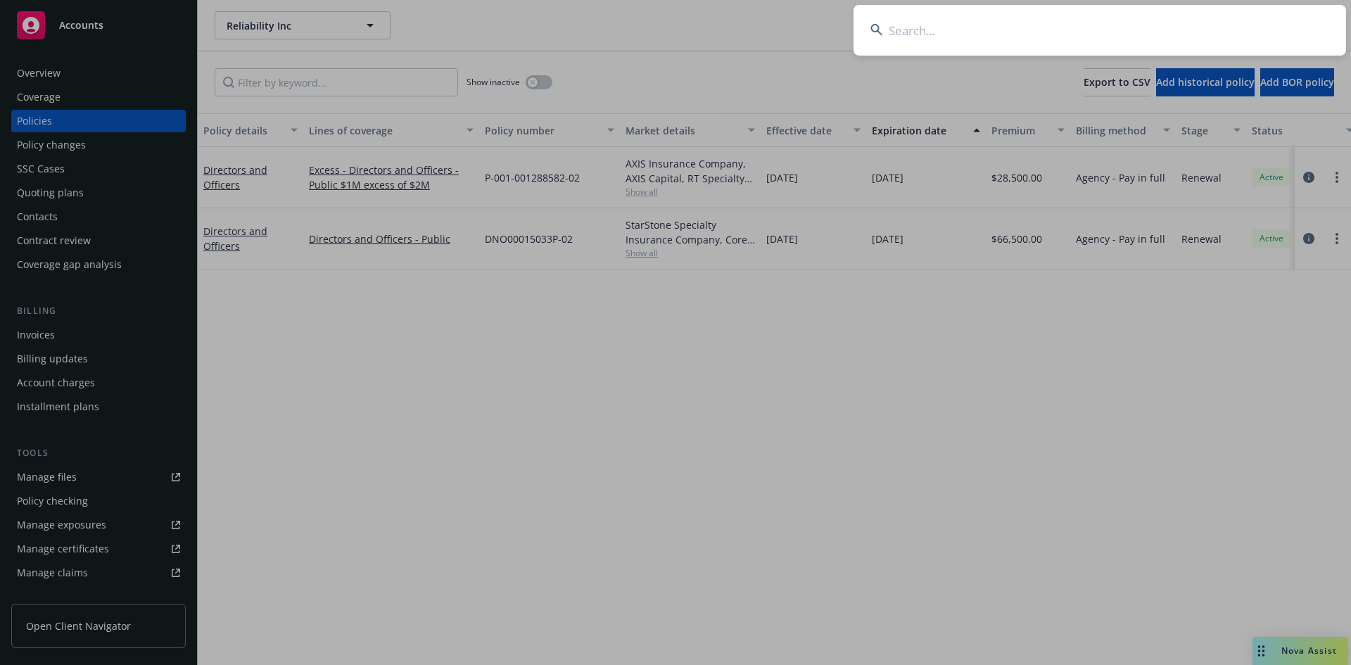
click at [1011, 30] on input at bounding box center [1100, 30] width 493 height 51
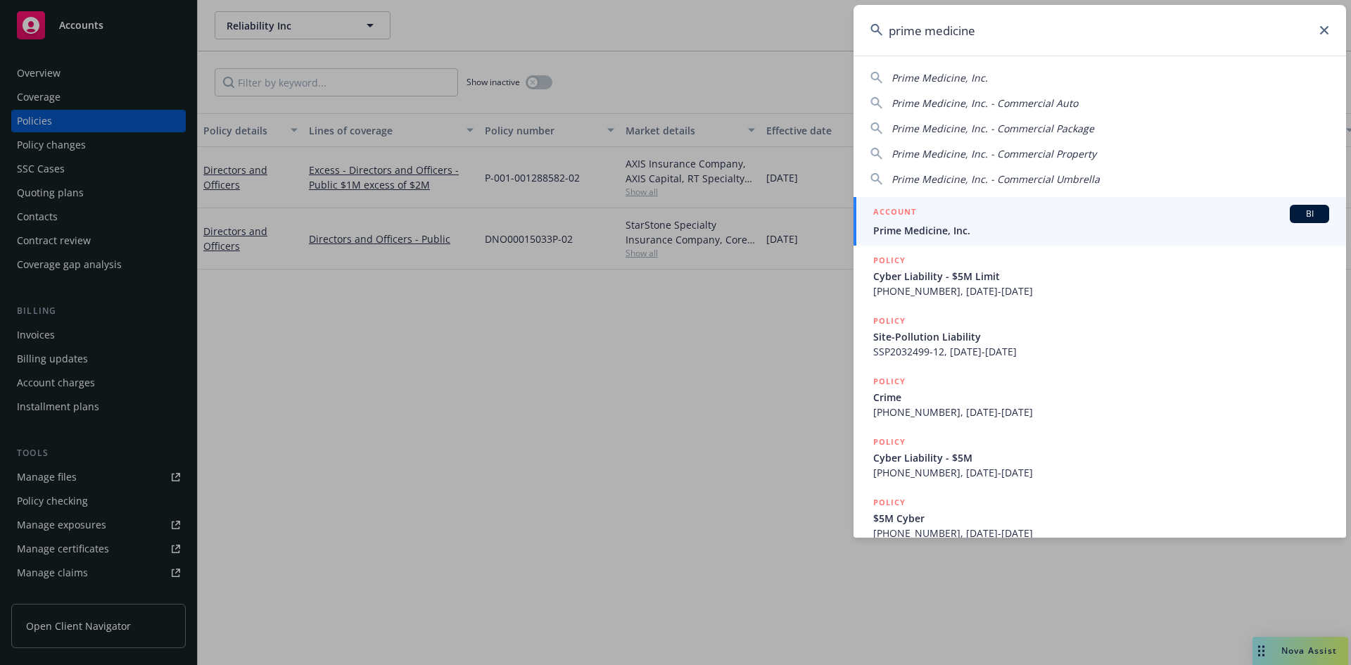
type input "prime medicine"
click at [949, 229] on span "Prime Medicine, Inc." at bounding box center [1101, 230] width 456 height 15
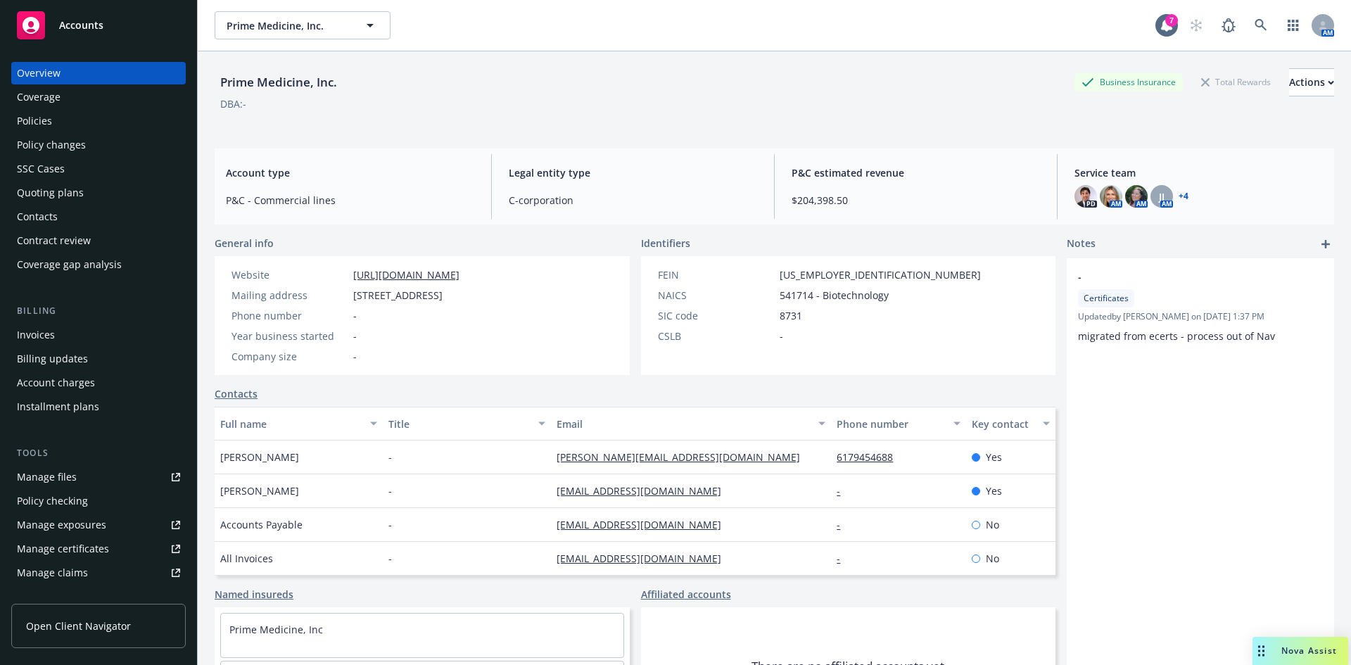
click at [75, 126] on div "Policies" at bounding box center [98, 121] width 163 height 23
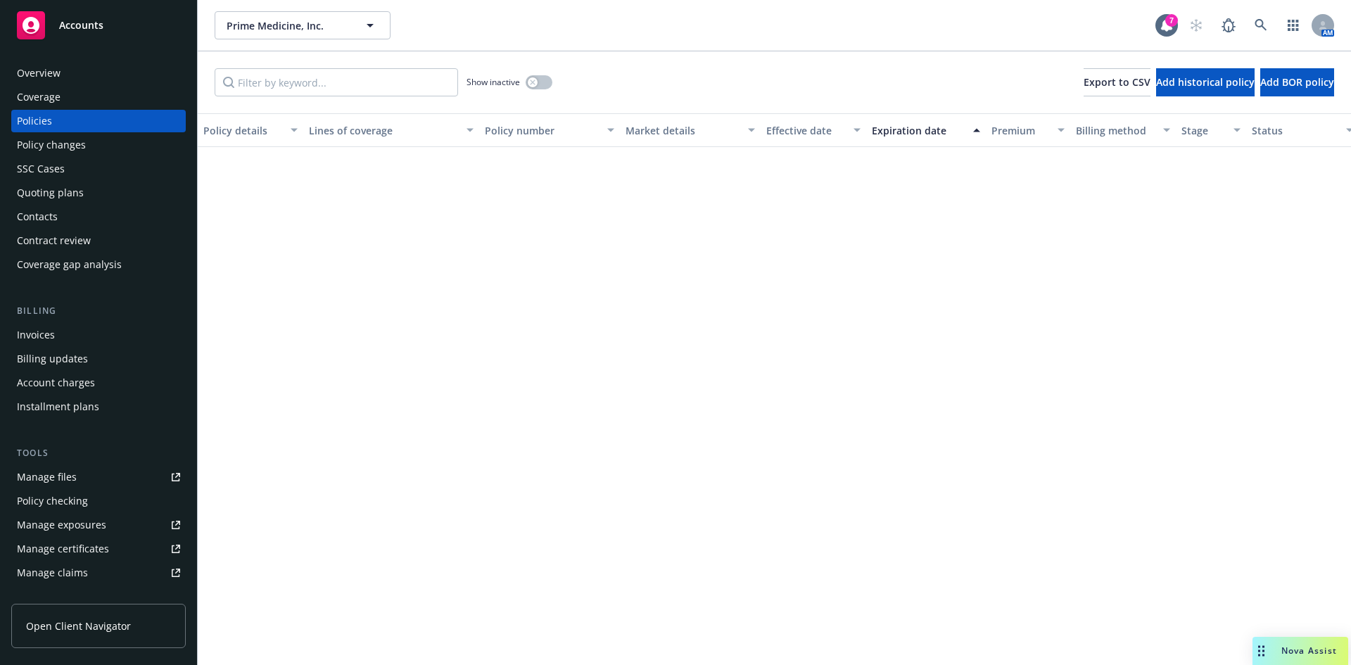
scroll to position [787, 0]
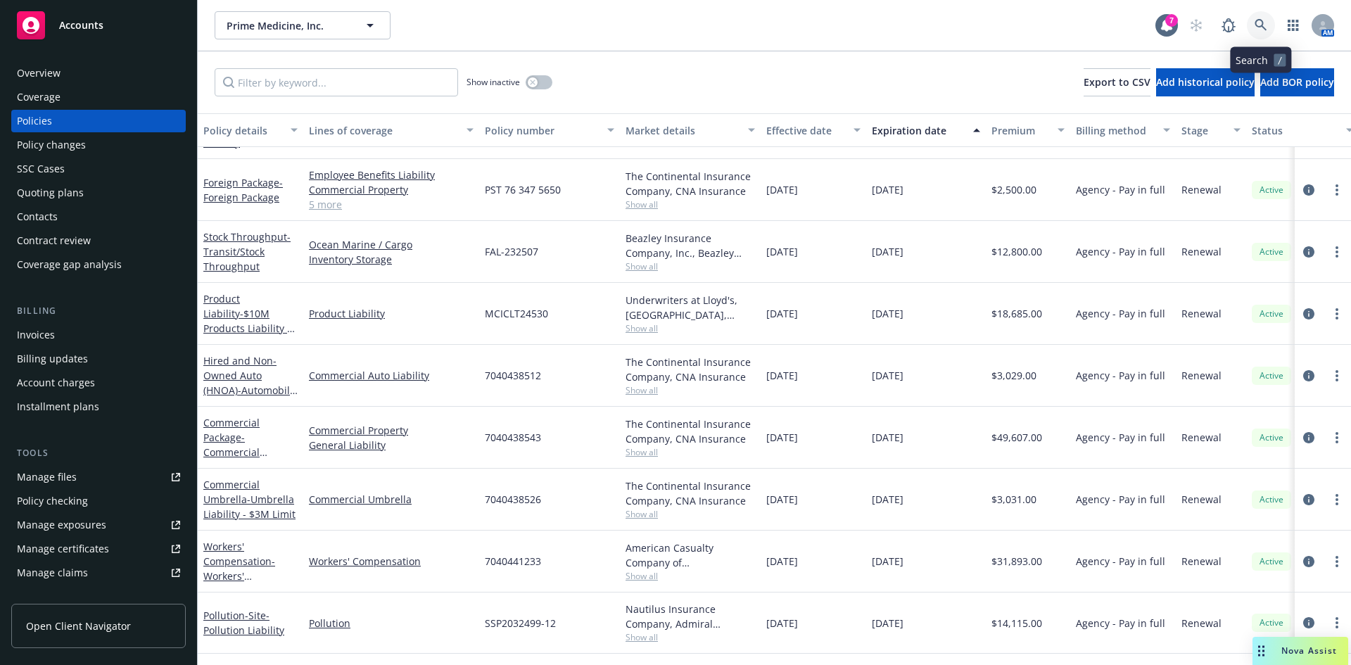
click at [1261, 23] on icon at bounding box center [1261, 25] width 13 height 13
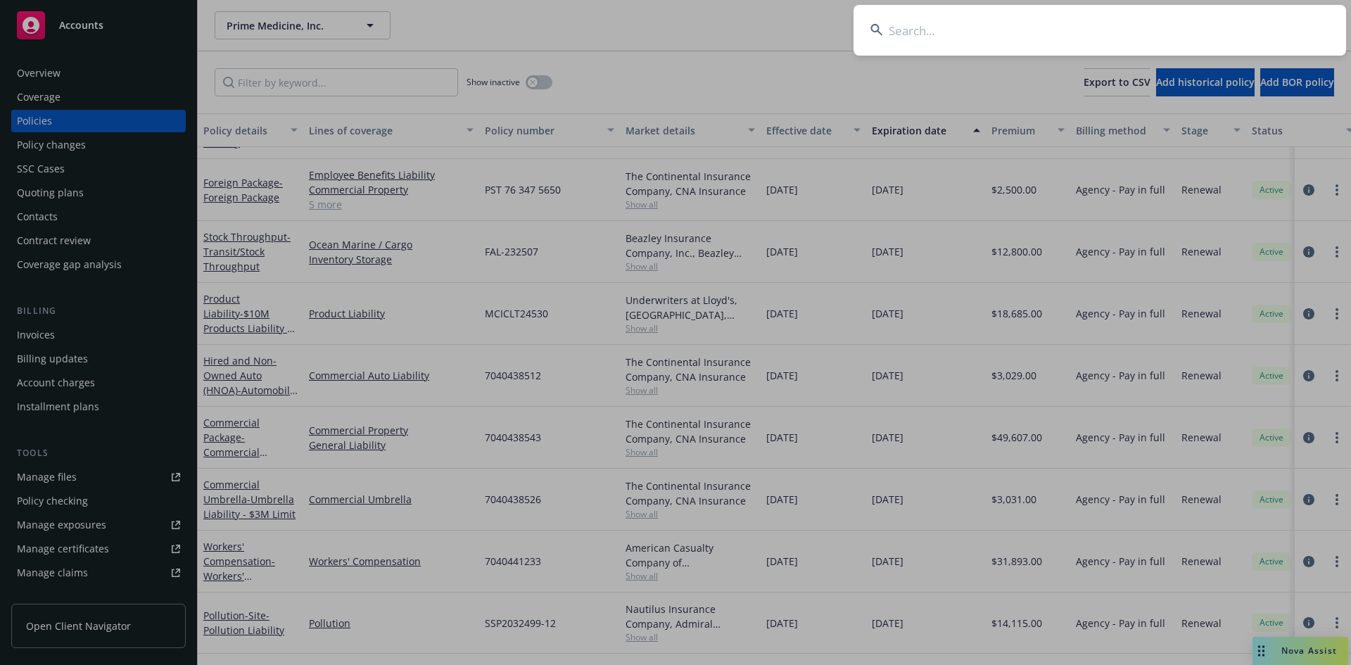
click at [952, 28] on input at bounding box center [1100, 30] width 493 height 51
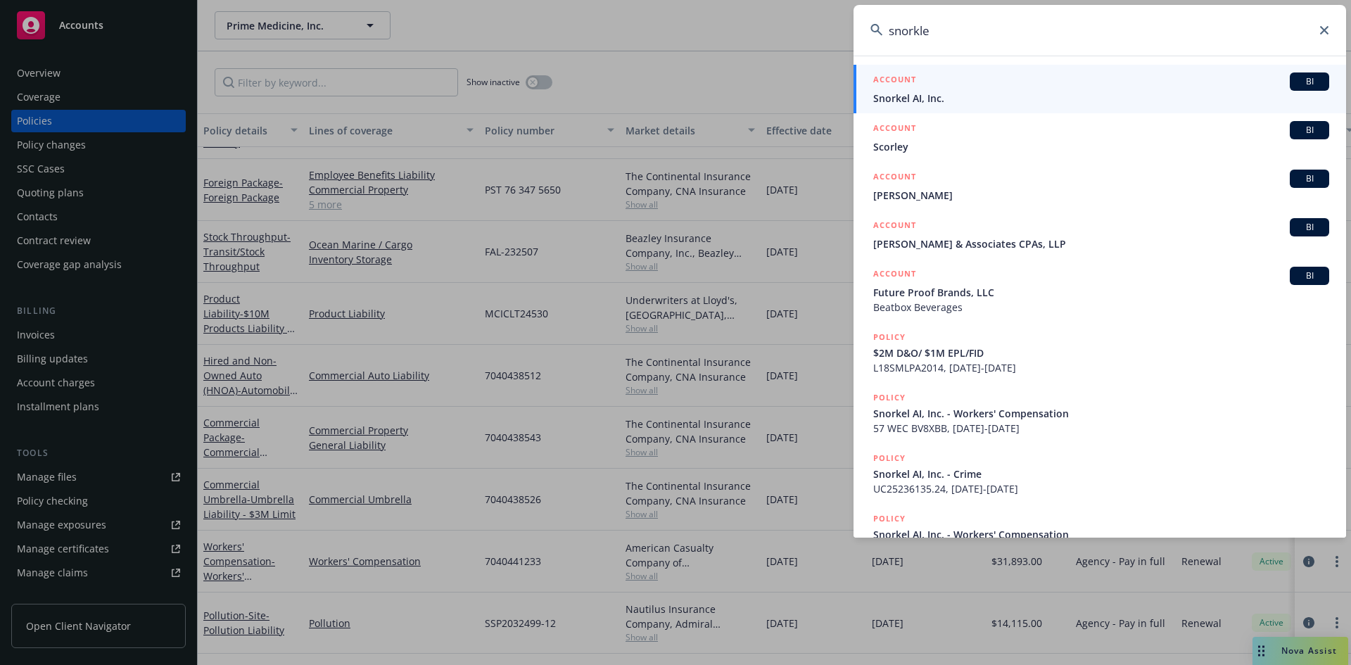
type input "snorkle"
click at [923, 95] on span "Snorkel AI, Inc." at bounding box center [1101, 98] width 456 height 15
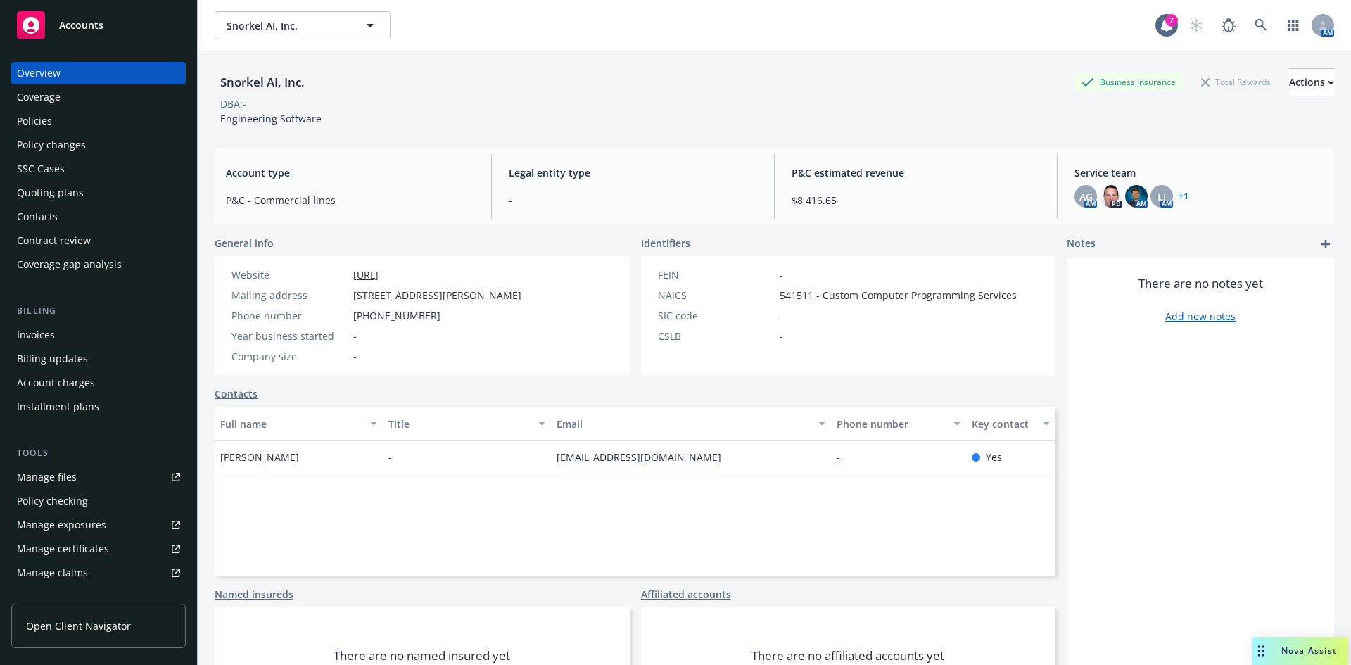
click at [70, 119] on div "Policies" at bounding box center [98, 121] width 163 height 23
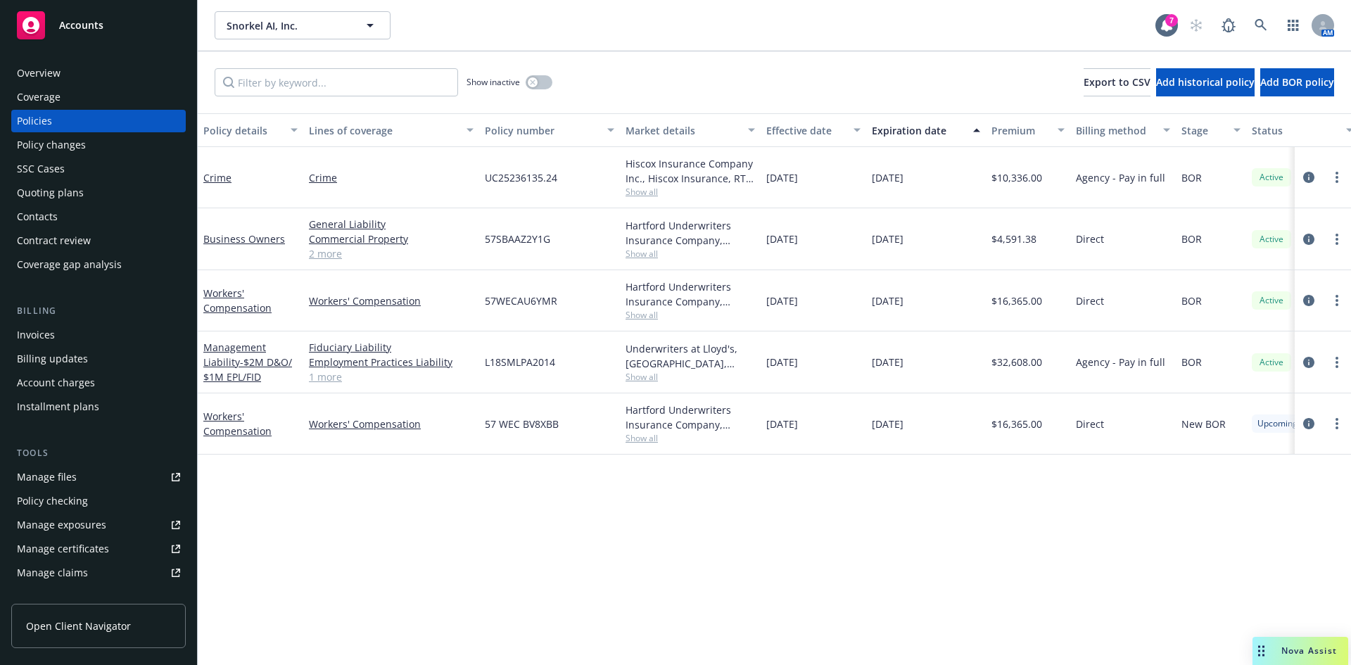
click at [243, 337] on div "Management Liability - $2M D&O/ $1M EPL/FID" at bounding box center [251, 362] width 106 height 62
click at [250, 356] on span "- $2M D&O/ $1M EPL/FID" at bounding box center [247, 369] width 89 height 28
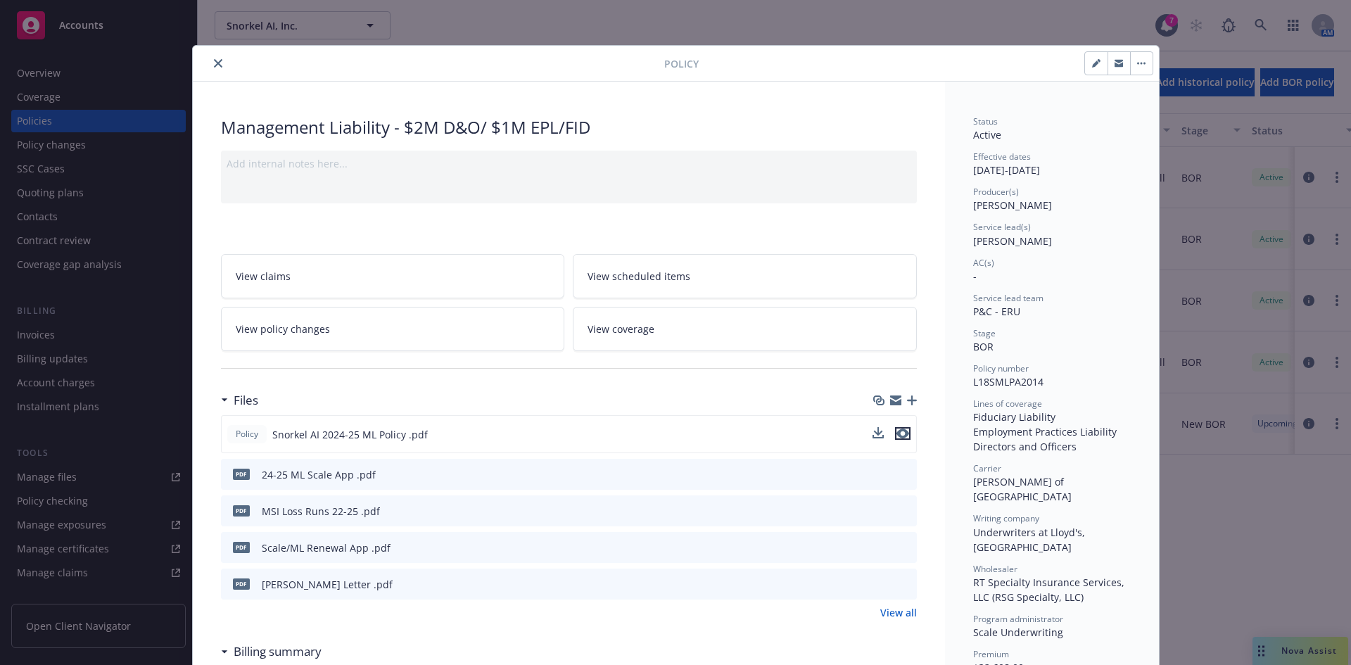
click at [897, 430] on icon "preview file" at bounding box center [903, 434] width 13 height 10
click at [214, 59] on icon "close" at bounding box center [218, 63] width 8 height 8
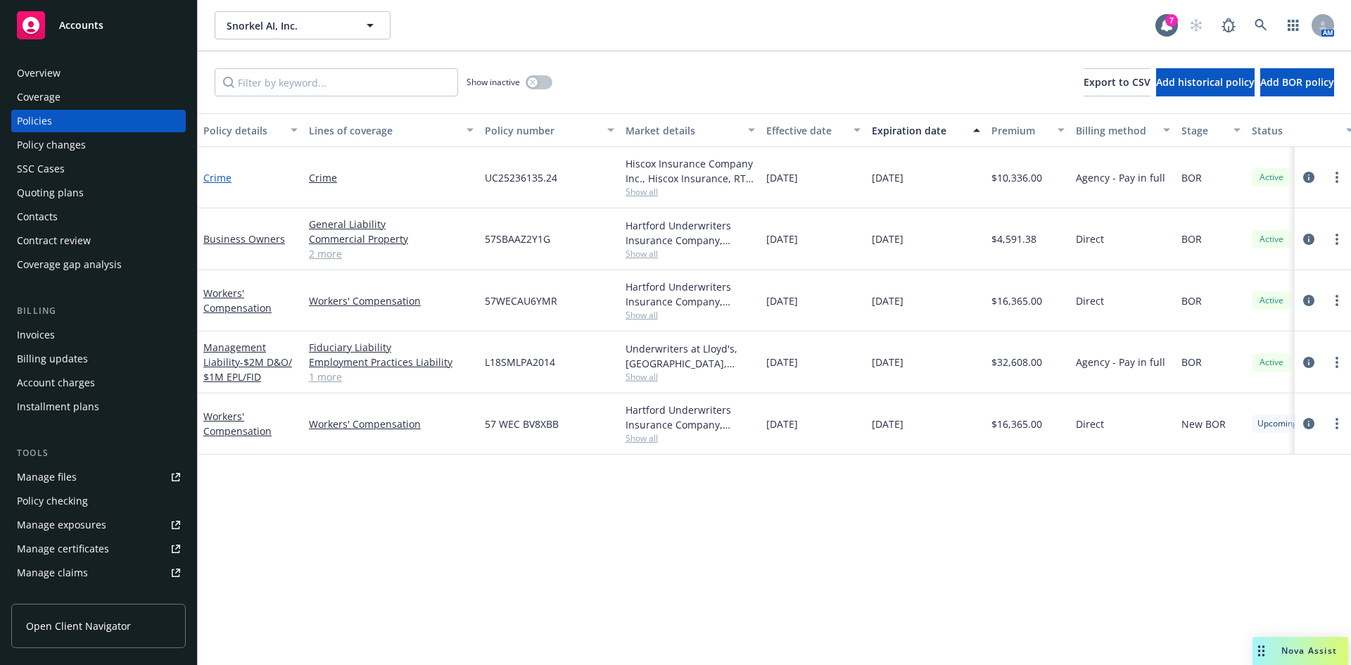
click at [212, 175] on link "Crime" at bounding box center [217, 177] width 28 height 13
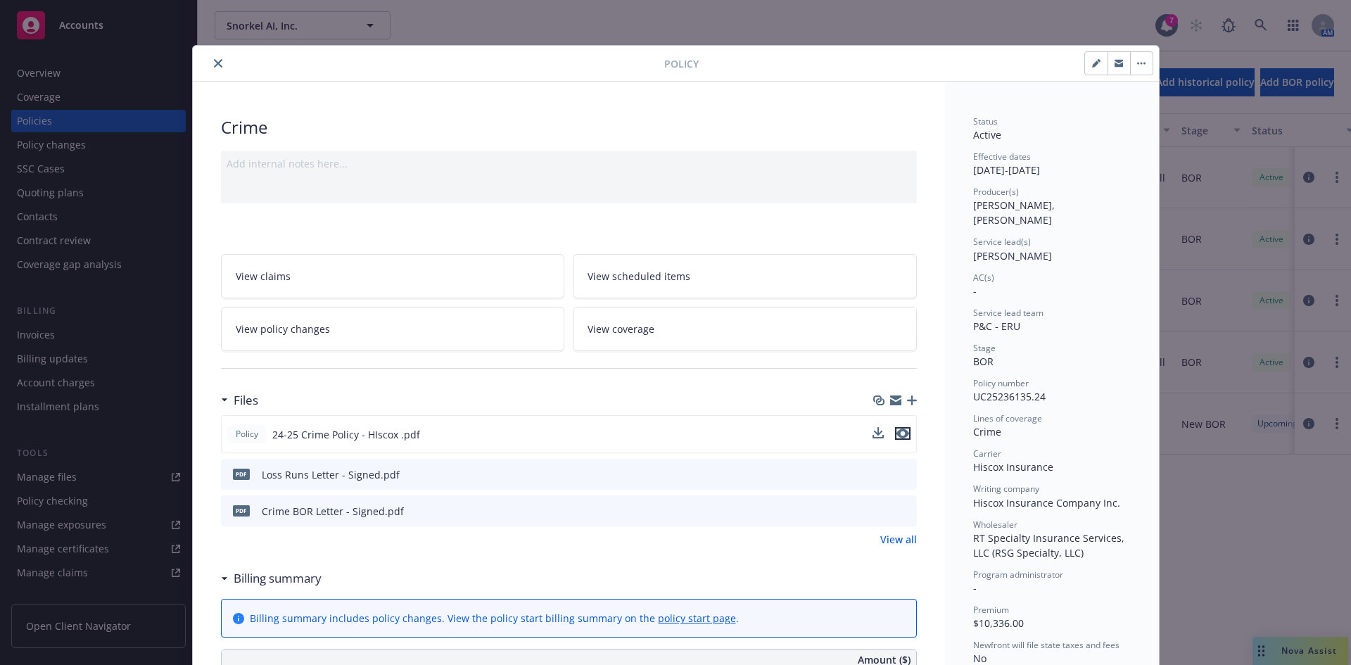
click at [904, 433] on button "preview file" at bounding box center [902, 433] width 15 height 13
click at [908, 434] on div "Policy 24-25 Crime Policy - HIscox .pdf" at bounding box center [569, 434] width 696 height 38
click at [899, 432] on icon "preview file" at bounding box center [903, 434] width 13 height 10
